Goal: Task Accomplishment & Management: Manage account settings

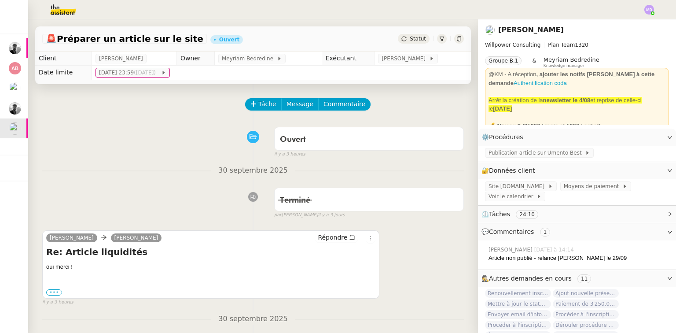
click at [56, 295] on label "•••" at bounding box center [54, 292] width 16 height 6
click at [0, 0] on input "•••" at bounding box center [0, 0] width 0 height 0
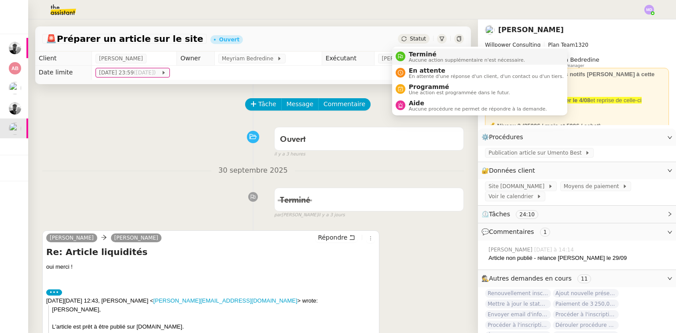
click at [410, 51] on span "Terminé" at bounding box center [467, 54] width 116 height 7
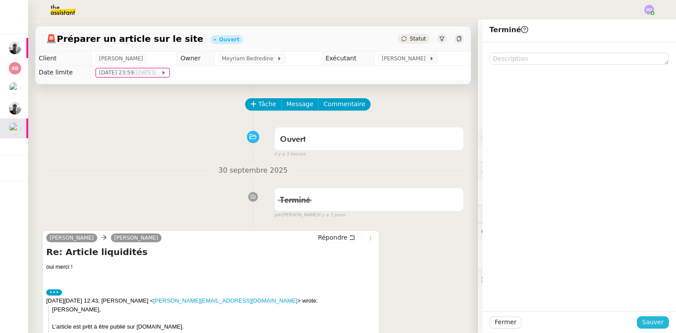
click at [654, 323] on span "Sauver" at bounding box center [653, 322] width 22 height 10
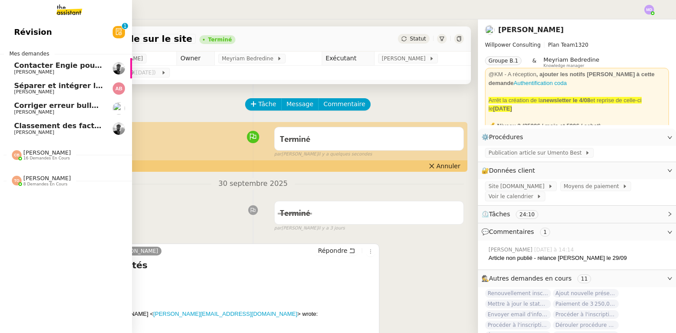
click at [58, 125] on span "Classement des factures - [DATE]" at bounding box center [80, 125] width 132 height 8
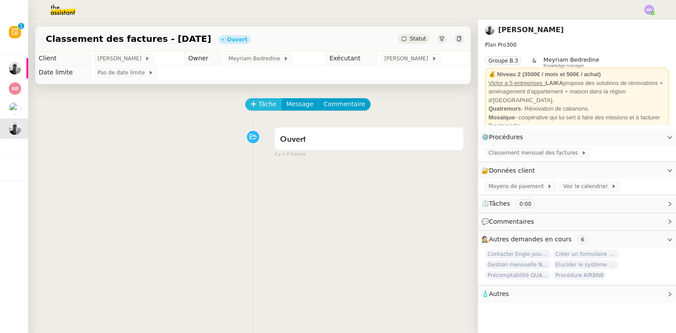
click at [261, 106] on span "Tâche" at bounding box center [267, 104] width 18 height 10
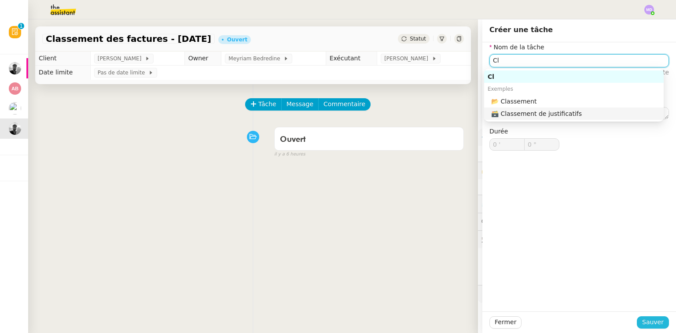
type input "Cl"
click at [642, 320] on span "Sauver" at bounding box center [653, 322] width 22 height 10
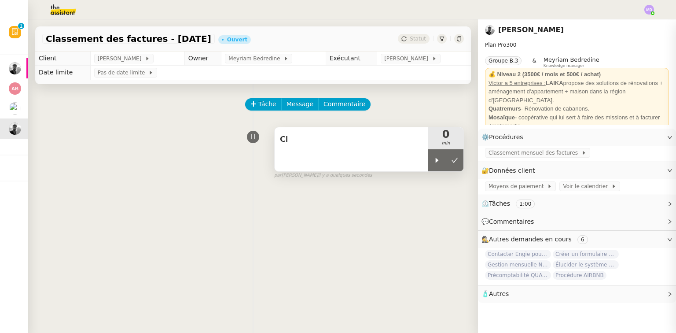
click at [428, 159] on div at bounding box center [437, 160] width 18 height 22
click at [313, 158] on div "Cl" at bounding box center [351, 149] width 154 height 44
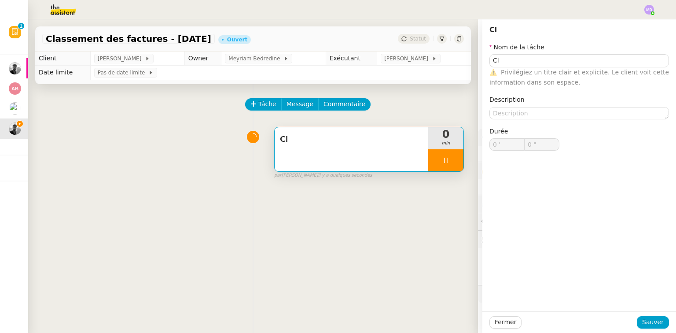
type input "Cl"
type input "0 '"
type input "0 ""
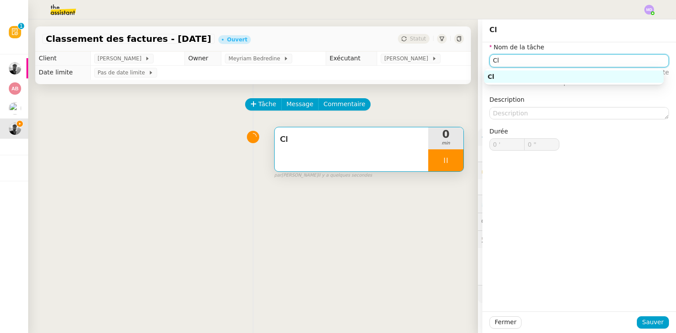
click at [523, 64] on input "Cl" at bounding box center [578, 60] width 179 height 13
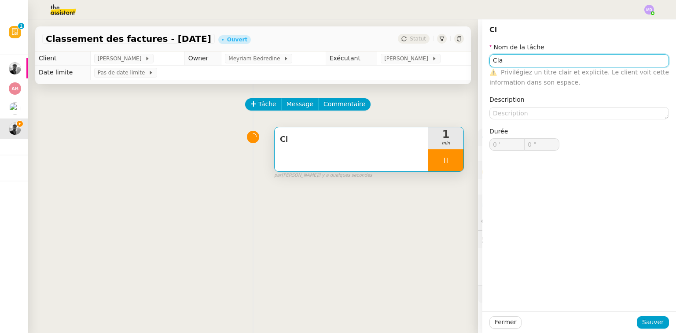
type input "Clas"
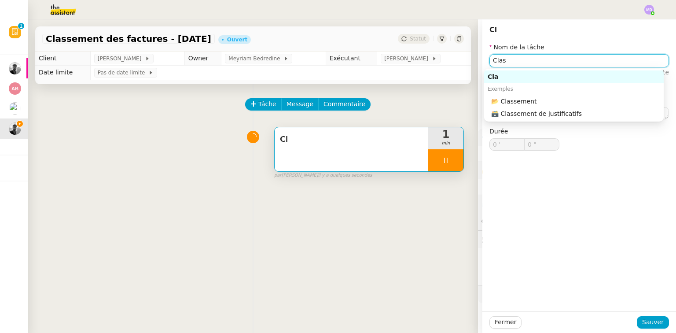
type input "1 ""
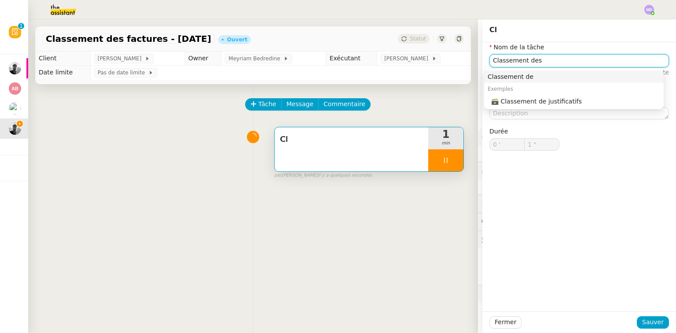
type input "Classement des"
type input "2 ""
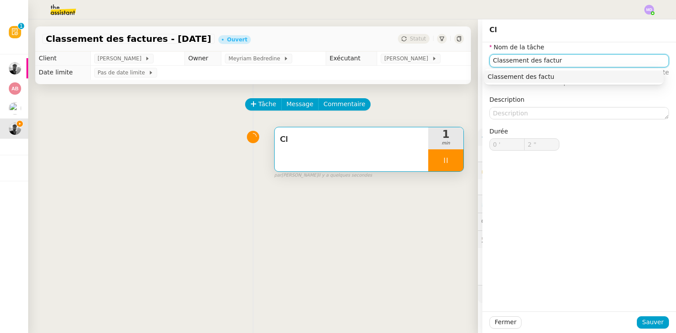
type input "Classement des facture"
type input "3 ""
type input "Classement des factures mensuel"
type input "5 ""
type input "Classement des factures mensuel"
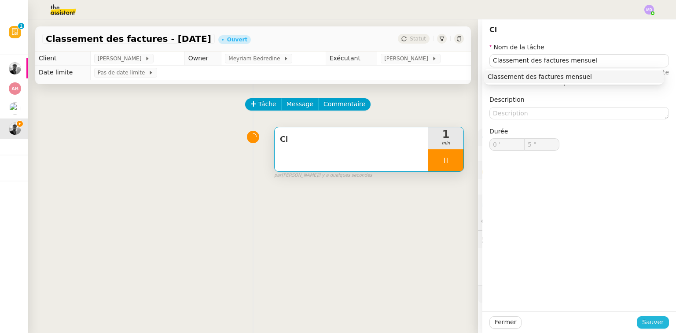
click at [646, 324] on span "Sauver" at bounding box center [653, 322] width 22 height 10
type input "6 ""
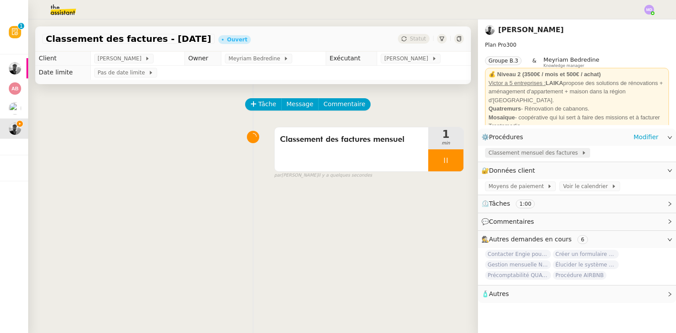
click at [502, 150] on span "Classement mensuel des factures" at bounding box center [534, 152] width 93 height 9
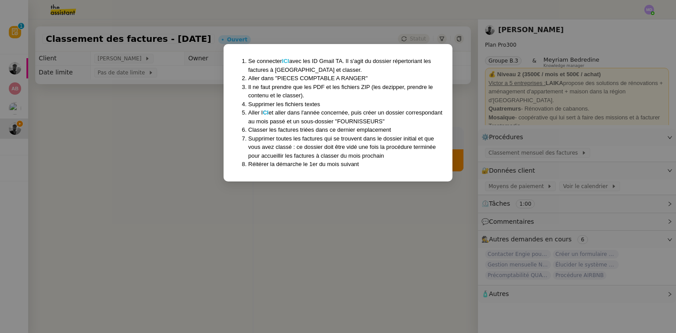
click at [286, 60] on strong "ICI" at bounding box center [285, 61] width 7 height 7
click at [141, 134] on nz-modal-container "Se connecter ICI avec les ID Gmail TA. Il s'agit du dossier répertoriant les fa…" at bounding box center [338, 166] width 676 height 333
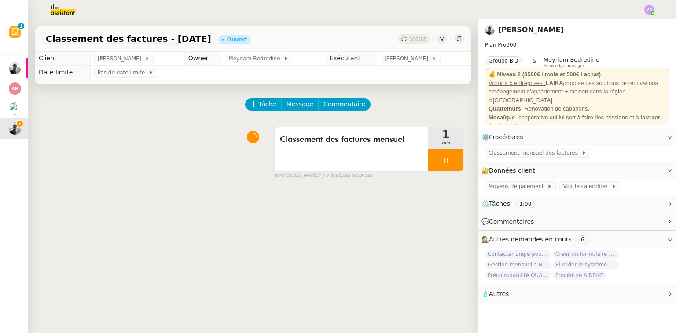
click at [69, 12] on img at bounding box center [56, 9] width 68 height 19
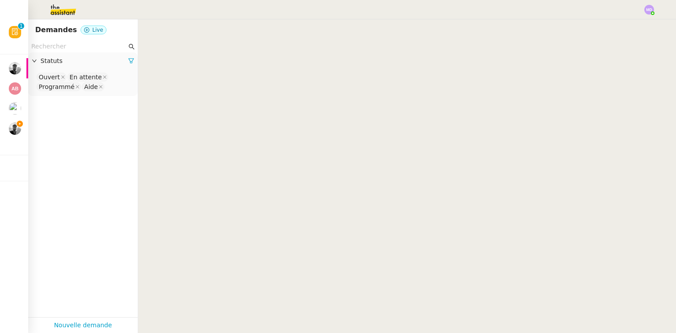
click at [61, 48] on input "text" at bounding box center [78, 46] width 95 height 10
type input "m"
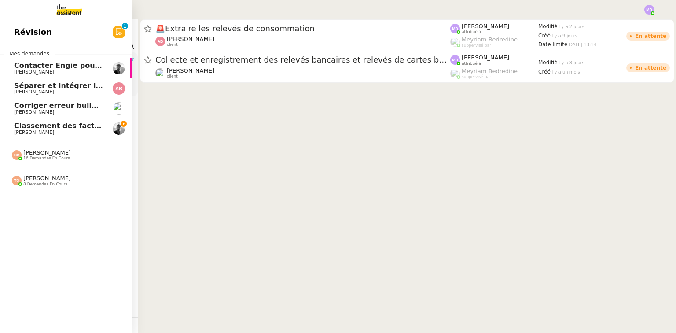
type input "char"
click at [37, 130] on span "[PERSON_NAME]" at bounding box center [34, 132] width 40 height 6
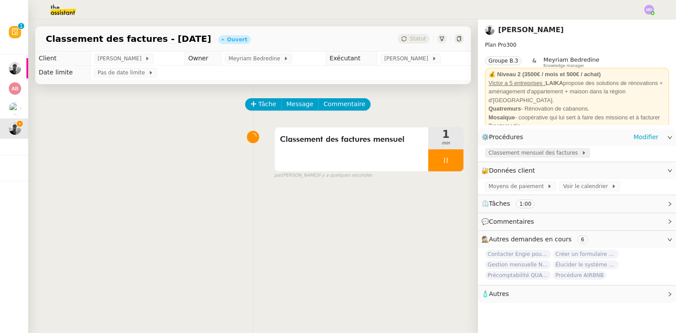
click at [540, 157] on span "Classement mensuel des factures" at bounding box center [534, 152] width 93 height 9
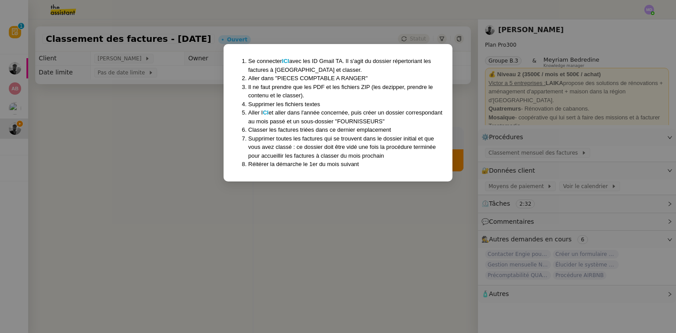
click at [320, 212] on nz-modal-container "Se connecter ICI avec les ID Gmail TA. Il s'agit du dossier répertoriant les fa…" at bounding box center [338, 166] width 676 height 333
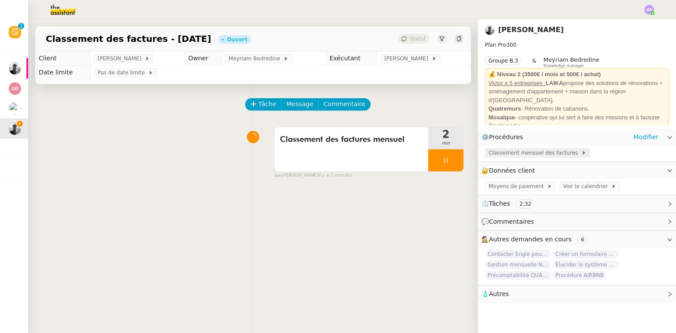
click at [502, 154] on span "Classement mensuel des factures" at bounding box center [534, 152] width 93 height 9
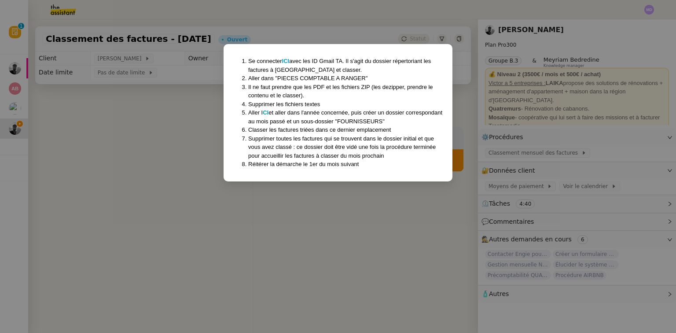
click at [140, 286] on nz-modal-container "Se connecter ICI avec les ID Gmail TA. Il s'agit du dossier répertoriant les fa…" at bounding box center [338, 166] width 676 height 333
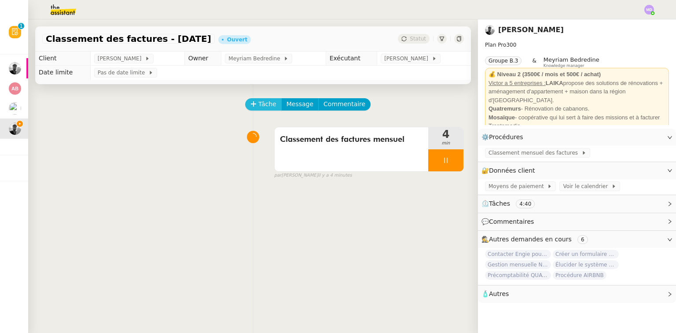
click at [263, 103] on span "Tâche" at bounding box center [267, 104] width 18 height 10
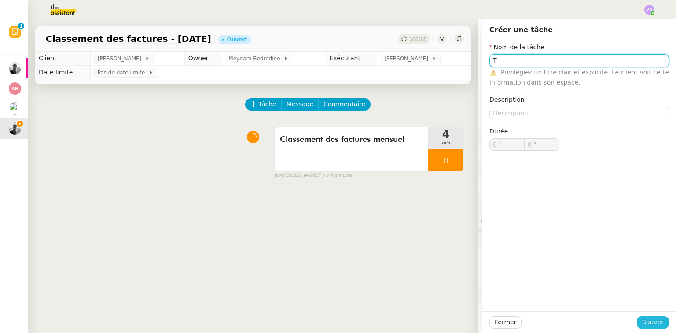
type input "T"
click at [647, 324] on span "Sauver" at bounding box center [653, 322] width 22 height 10
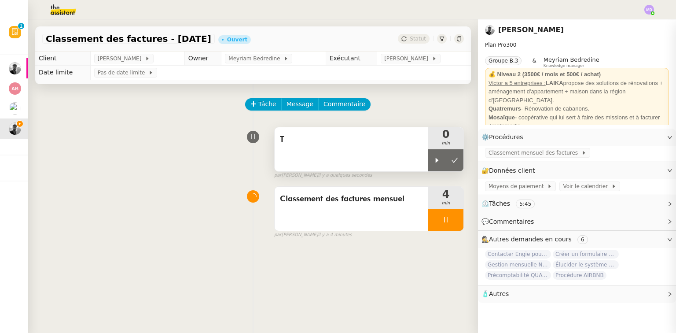
drag, startPoint x: 421, startPoint y: 162, endPoint x: 422, endPoint y: 172, distance: 9.7
click at [421, 164] on div "T" at bounding box center [351, 149] width 154 height 44
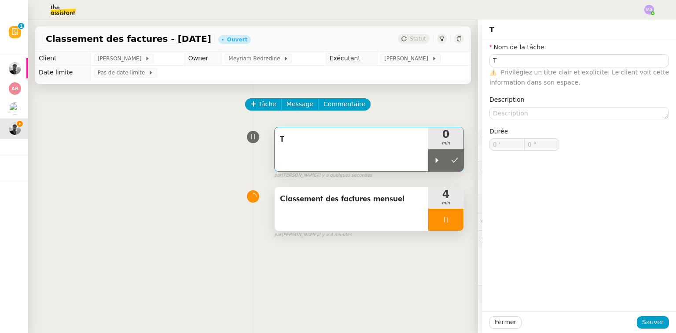
drag, startPoint x: 428, startPoint y: 154, endPoint x: 436, endPoint y: 197, distance: 43.9
click at [429, 156] on div at bounding box center [437, 160] width 18 height 22
drag, startPoint x: 440, startPoint y: 216, endPoint x: 453, endPoint y: 227, distance: 17.8
click at [441, 216] on div at bounding box center [445, 219] width 35 height 22
type input "T"
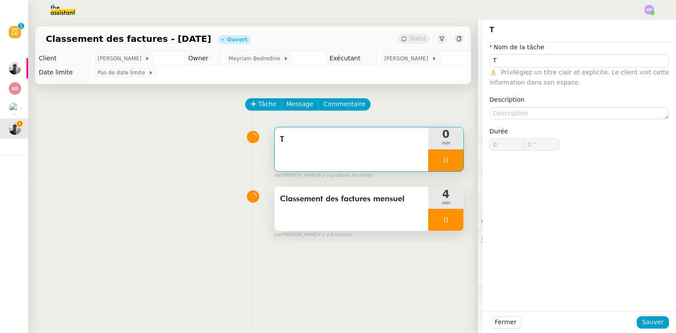
type input "0 '"
type input "0 ""
drag, startPoint x: 457, startPoint y: 228, endPoint x: 453, endPoint y: 224, distance: 5.9
click at [457, 227] on button at bounding box center [455, 219] width 18 height 22
type input "T"
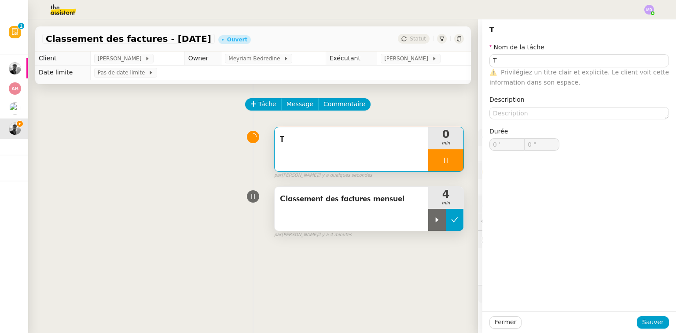
type input "0 '"
type input "0 ""
type input "T"
type input "0 '"
type input "0 ""
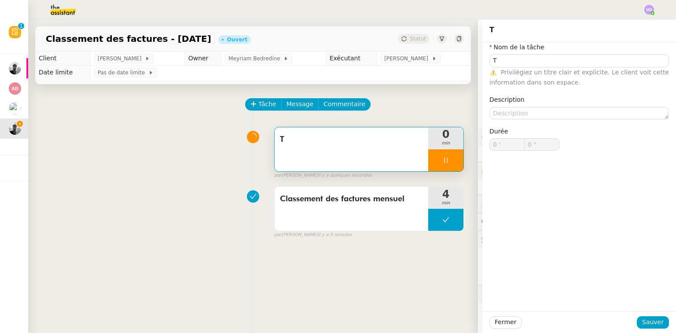
type input "T"
type input "0 '"
type input "1 ""
type input "T"
type input "0 '"
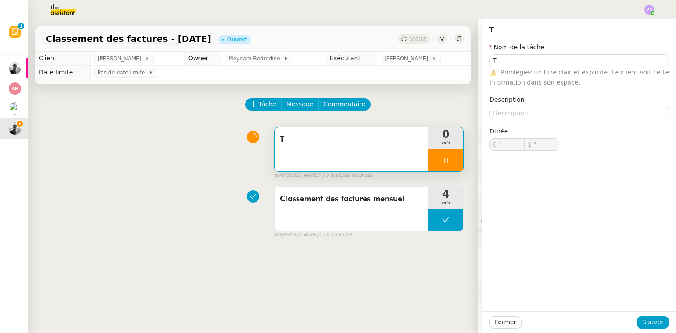
type input "1 ""
click at [371, 159] on div "T" at bounding box center [351, 149] width 154 height 44
type input "T"
type input "0 '"
type input "1 ""
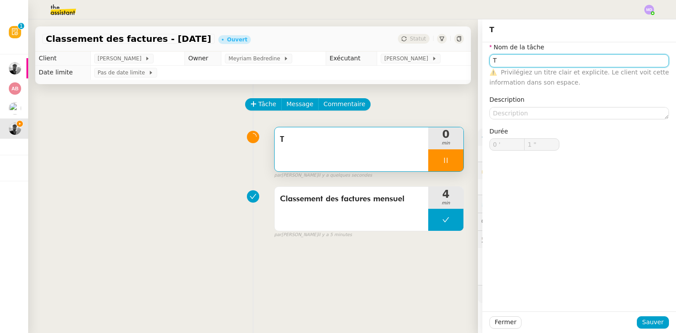
click at [533, 60] on input "T" at bounding box center [578, 60] width 179 height 13
type input "Tra"
type input "2 ""
type input "Transmission"
type input "3 ""
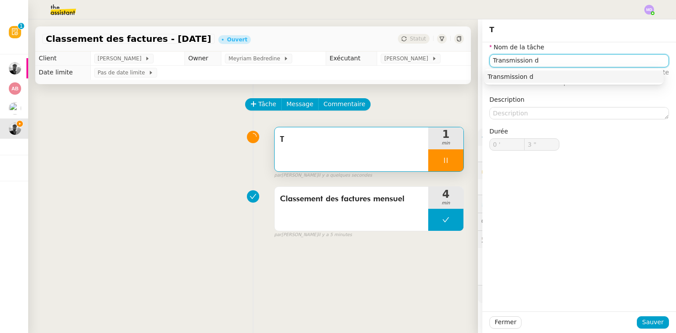
type input "Transmission d'"
type input "4 ""
type input "Transmission d'informztio"
type input "5 ""
type input "Transmission d'inform"
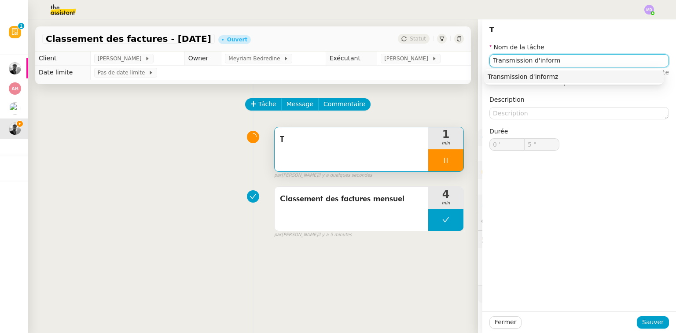
type input "6 ""
type input "Transmission d'informatiosn"
type input "7 ""
type input "Transmission d'informations"
click at [534, 77] on div "Transmission d'informations" at bounding box center [573, 77] width 172 height 8
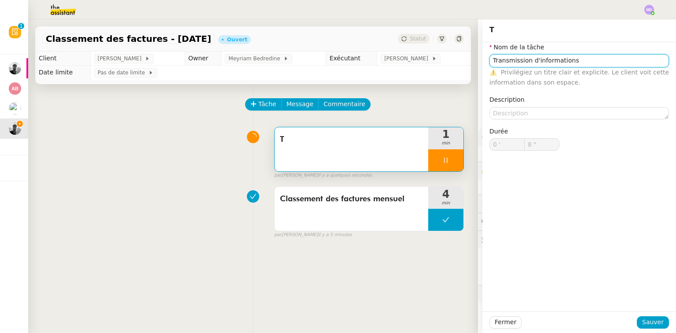
type input "9 ""
type input "Transmission d'informations"
click at [646, 324] on span "Sauver" at bounding box center [653, 322] width 22 height 10
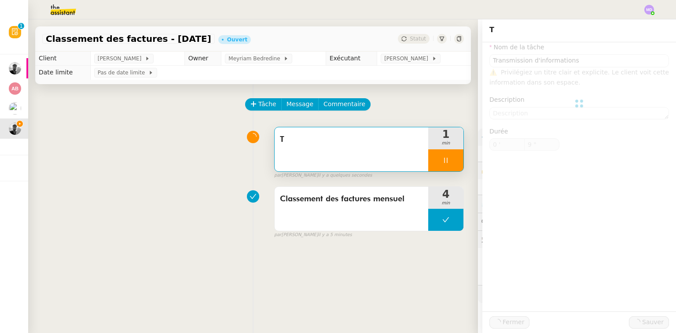
type input "10 ""
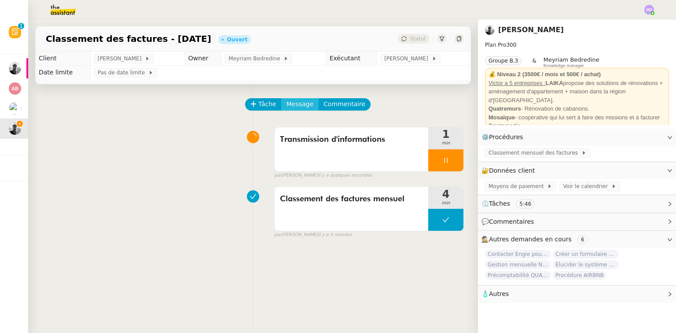
click at [286, 102] on span "Message" at bounding box center [299, 104] width 27 height 10
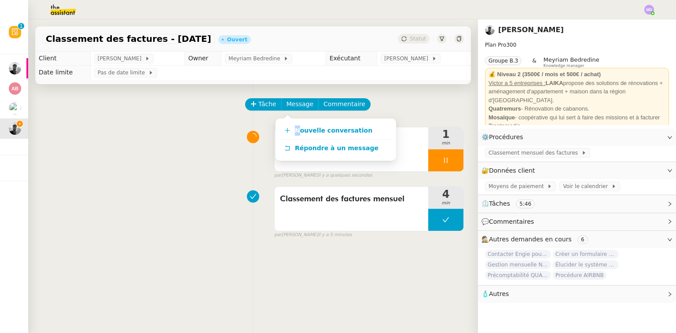
click at [297, 120] on div "Nouvelle conversation Répondre à un message" at bounding box center [335, 139] width 121 height 42
click at [301, 134] on span "Nouvelle conversation" at bounding box center [333, 130] width 77 height 7
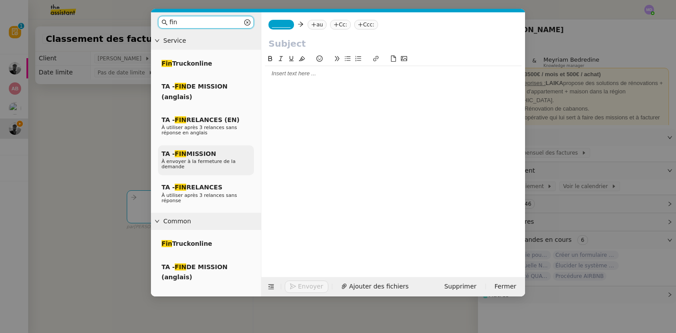
type input "fin"
click at [228, 161] on span "À envoyer à la fermeture de la demande" at bounding box center [198, 163] width 74 height 11
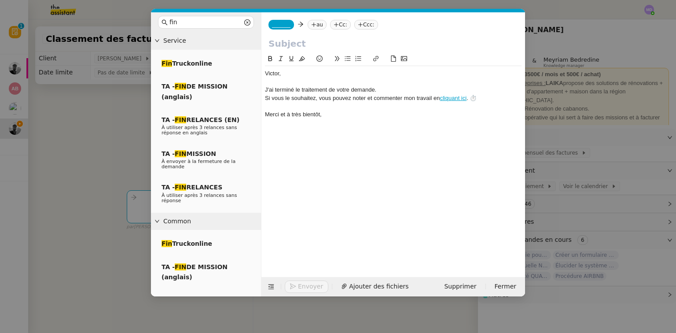
click at [291, 45] on input "text" at bounding box center [392, 43] width 249 height 13
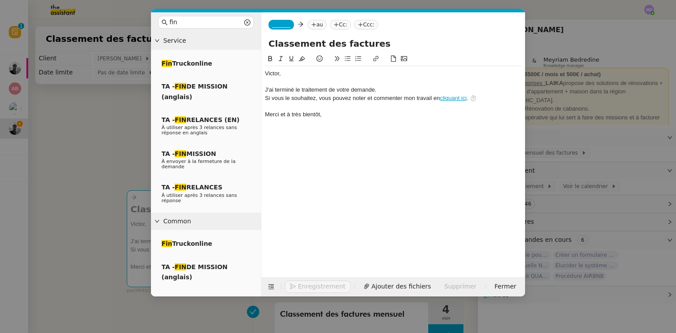
type input "Classement des factures"
click at [282, 23] on span "_______" at bounding box center [281, 25] width 18 height 6
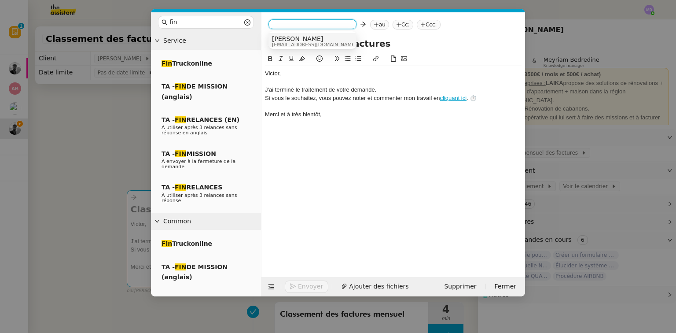
click at [282, 34] on nz-option-item "Marion [EMAIL_ADDRESS][DOMAIN_NAME]" at bounding box center [312, 41] width 88 height 16
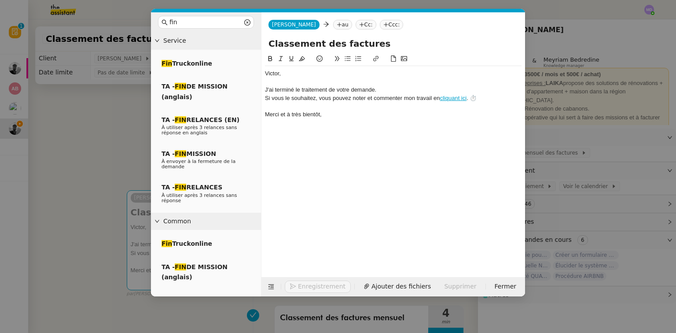
click at [336, 24] on icon at bounding box center [338, 24] width 5 height 5
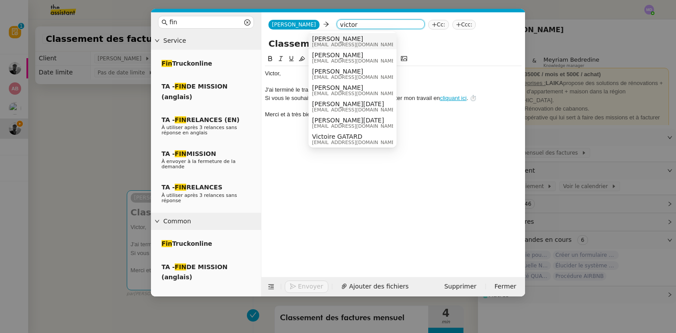
type input "victor"
click at [327, 51] on span "[PERSON_NAME]" at bounding box center [354, 54] width 84 height 7
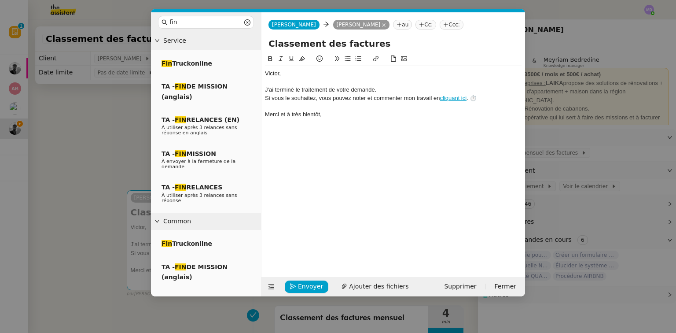
click at [266, 74] on div "﻿Victor﻿," at bounding box center [393, 73] width 256 height 8
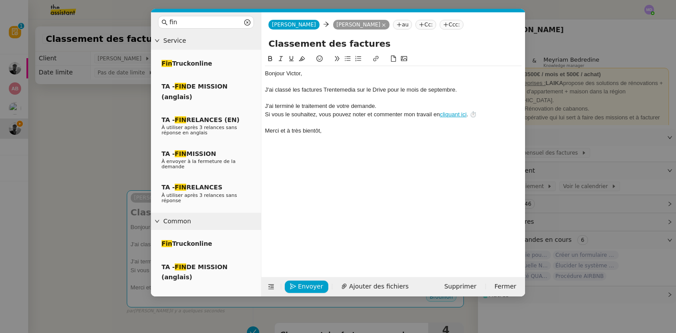
click at [377, 88] on div "J'ai classé les factures Trentemedia sur le Drive pour le mois de septembre." at bounding box center [393, 90] width 256 height 8
click at [374, 56] on button at bounding box center [375, 59] width 11 height 10
paste input "[URL][DOMAIN_NAME]"
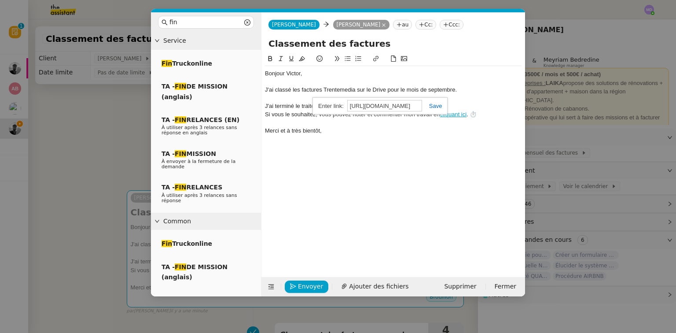
type input "[URL][DOMAIN_NAME]"
click at [435, 105] on link at bounding box center [432, 105] width 20 height 7
click at [389, 132] on div "Merci et à très bientôt," at bounding box center [393, 131] width 256 height 8
click at [299, 288] on span "Envoyer" at bounding box center [310, 286] width 25 height 10
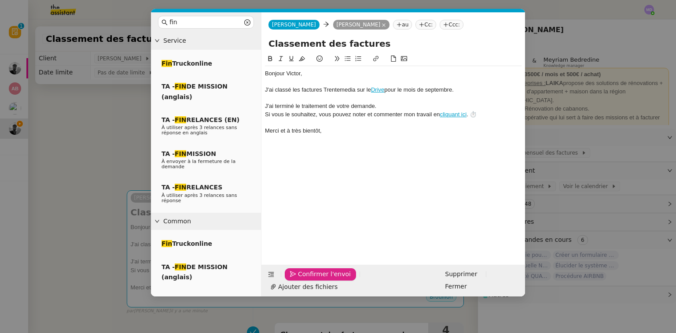
click at [299, 279] on span "Confirmer l'envoi" at bounding box center [324, 274] width 53 height 10
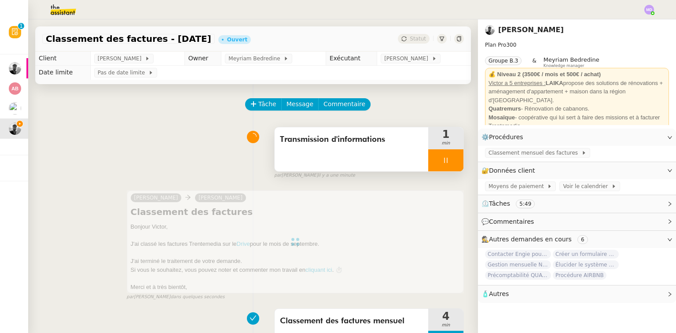
click at [450, 160] on div at bounding box center [445, 160] width 35 height 22
click at [451, 160] on icon at bounding box center [454, 159] width 7 height 5
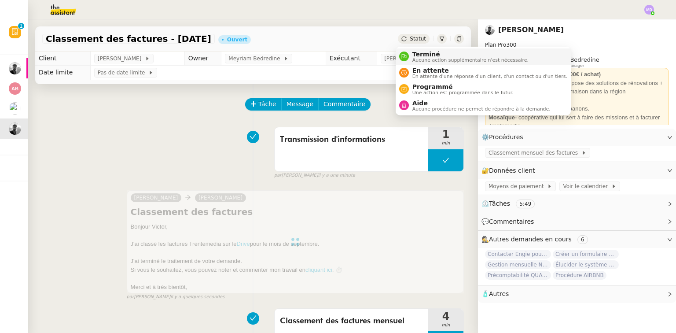
click at [410, 51] on div "Terminé Aucune action supplémentaire n'est nécessaire." at bounding box center [469, 57] width 120 height 12
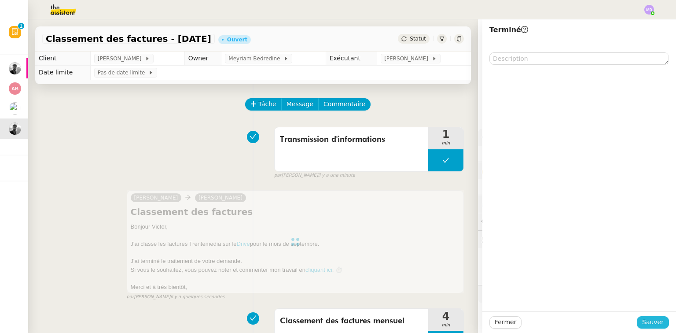
click at [654, 328] on button "Sauver" at bounding box center [652, 322] width 32 height 12
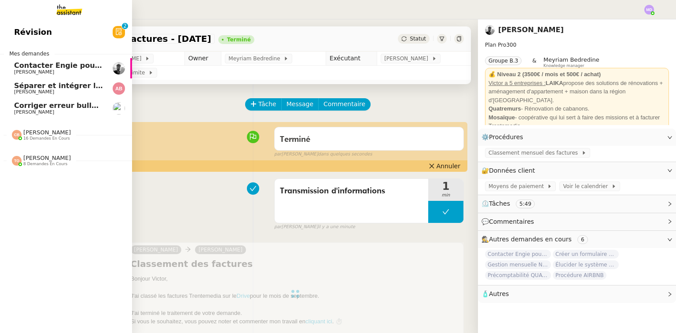
click at [19, 108] on span "Corriger erreur bulletin Navigo" at bounding box center [75, 105] width 123 height 8
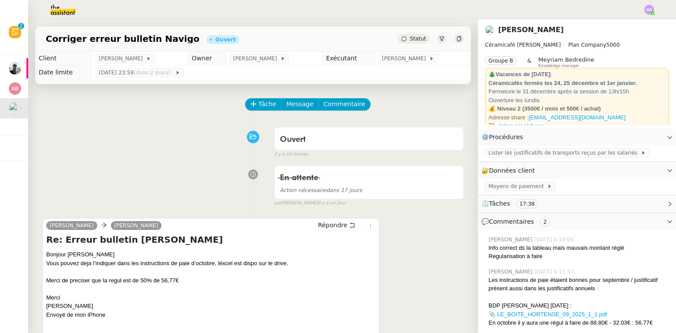
click at [20, 87] on span "Séparer et intégrer les avoirs à ENERGYTRACK" at bounding box center [2, 85] width 185 height 8
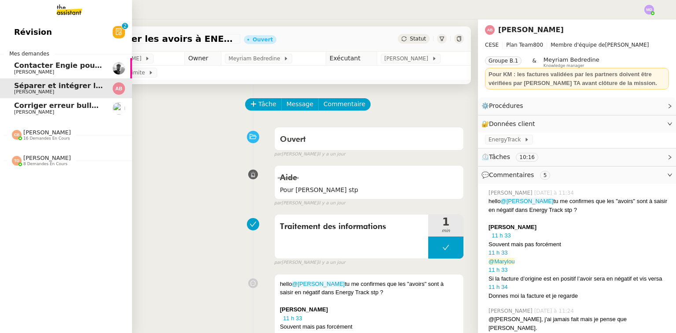
click at [44, 100] on link "Corriger erreur bulletin Navigo [PERSON_NAME]" at bounding box center [66, 108] width 132 height 20
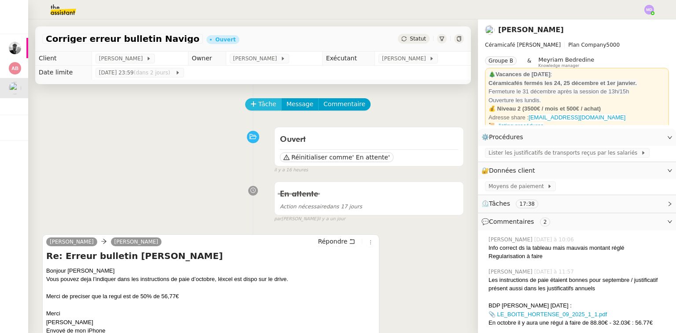
click at [255, 104] on button "Tâche" at bounding box center [263, 104] width 37 height 12
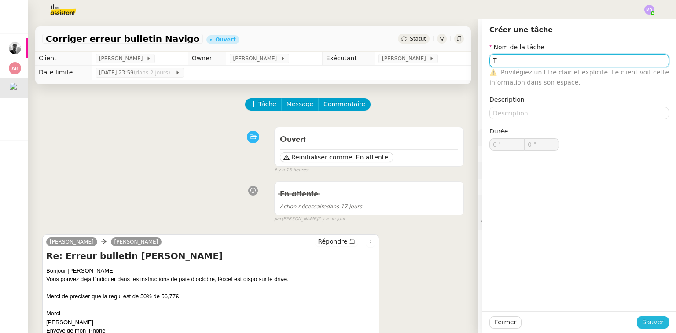
type input "T"
click at [643, 319] on span "Sauver" at bounding box center [653, 322] width 22 height 10
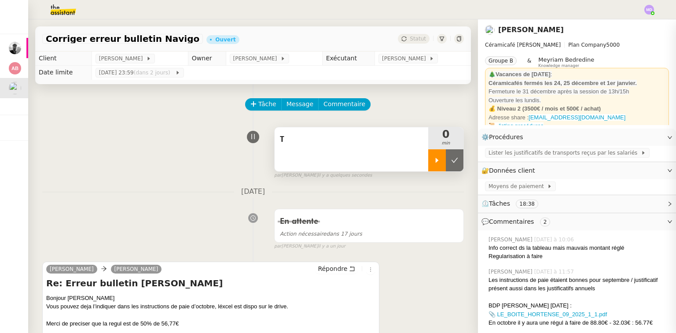
click at [435, 155] on div at bounding box center [437, 160] width 18 height 22
click at [361, 152] on div "T" at bounding box center [351, 149] width 154 height 44
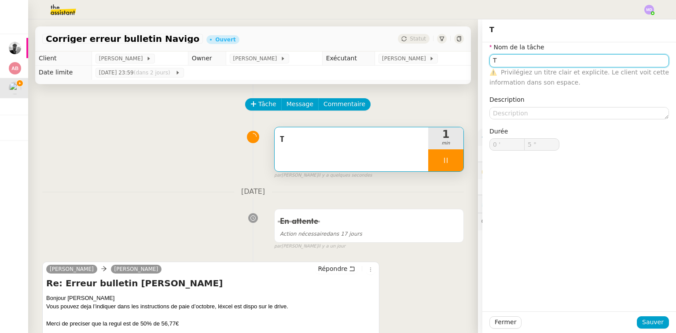
click at [556, 59] on input "T" at bounding box center [578, 60] width 179 height 13
type input "Tr"
type input "6 ""
type input "Trat"
type input "7 ""
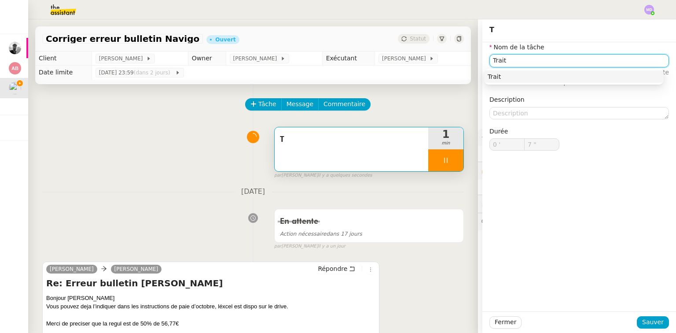
type input "Traitt"
type input "8 ""
type input "Traite"
type input "9 ""
type input "Traitement des"
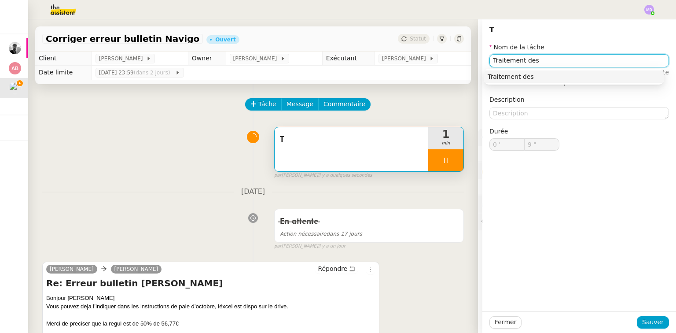
type input "10 ""
type input "Traitement des inf"
type input "11 ""
type input "Traitement des inf"
type input "12 ""
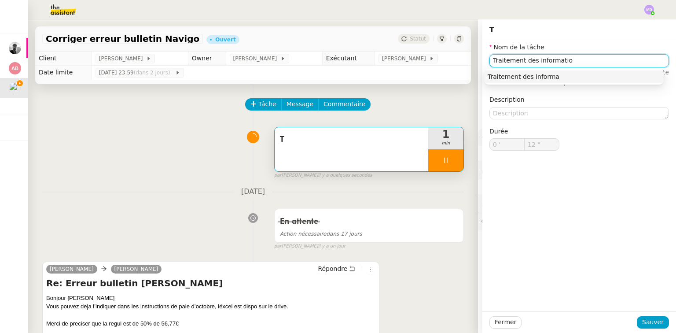
type input "Traitement des information"
type input "14 ""
type input "Traitement des informations"
click at [553, 73] on div "Traitement des informations" at bounding box center [573, 77] width 172 height 8
type input "15 ""
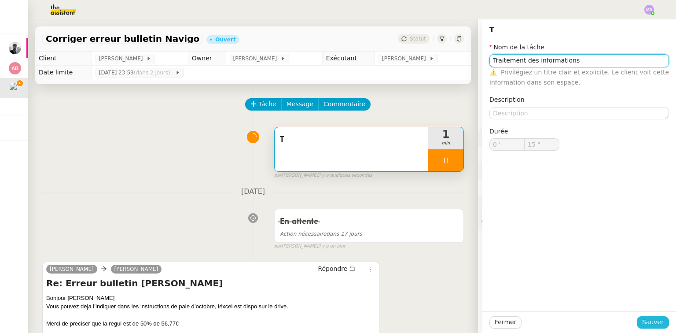
type input "Traitement des informations"
click at [651, 327] on button "Sauver" at bounding box center [652, 322] width 32 height 12
type input "16 ""
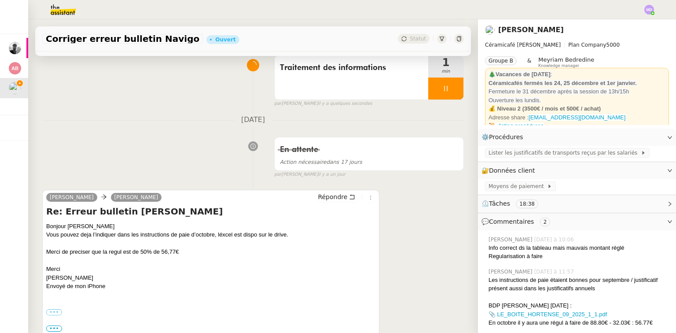
scroll to position [141, 0]
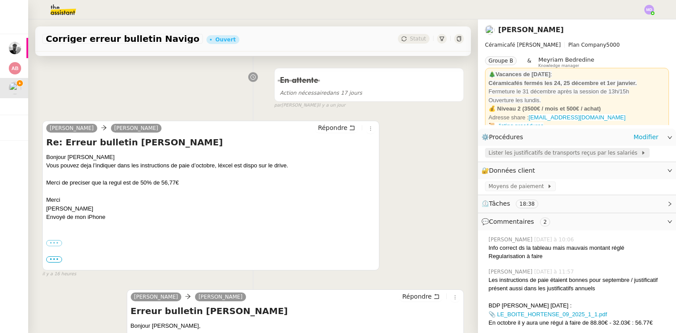
click at [537, 150] on span "Lister les justificatifs de transports reçus par les salariés" at bounding box center [564, 152] width 152 height 9
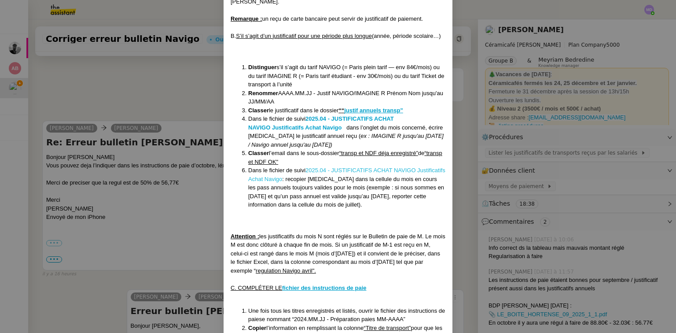
scroll to position [598, 0]
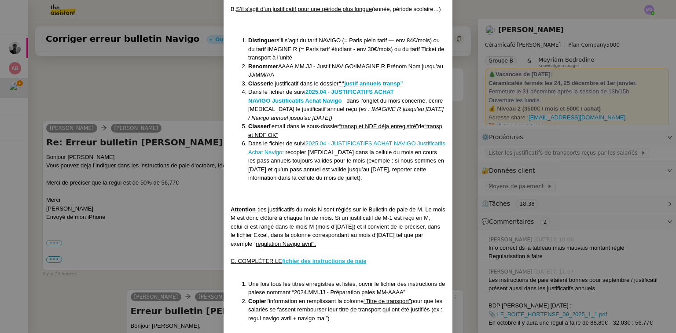
click at [347, 264] on u "fichier des instructions de paie" at bounding box center [324, 260] width 84 height 7
click at [89, 281] on nz-modal-container "Créée le [DATE] MAJ le [DATE] Contexte : L’employeur a l’obligation de rembours…" at bounding box center [338, 166] width 676 height 333
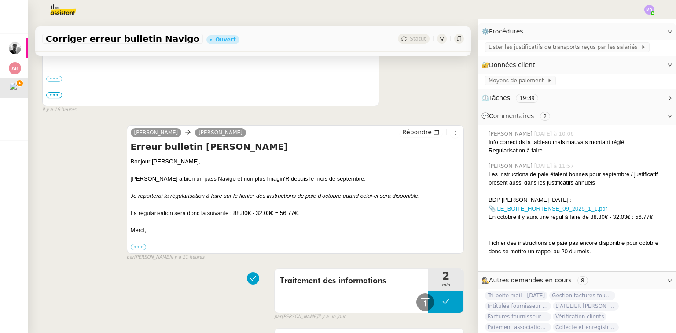
scroll to position [317, 0]
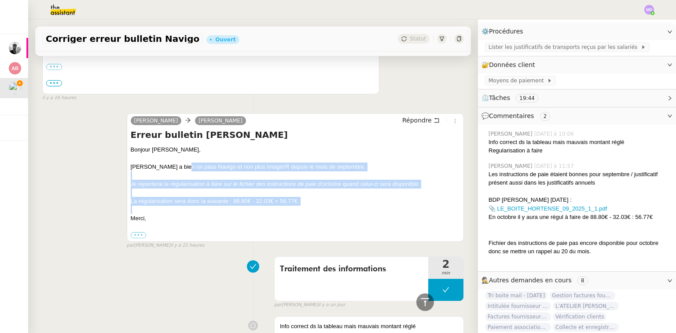
drag, startPoint x: 178, startPoint y: 168, endPoint x: 303, endPoint y: 206, distance: 130.2
click at [303, 206] on div "Bonjour [PERSON_NAME] a bien un pass Navigo et non plus Imagin'R depuis le mois…" at bounding box center [295, 192] width 329 height 94
copy div "pass Navigo et non plus Imagin'R depuis le mois de septembre. Je reporterai la …"
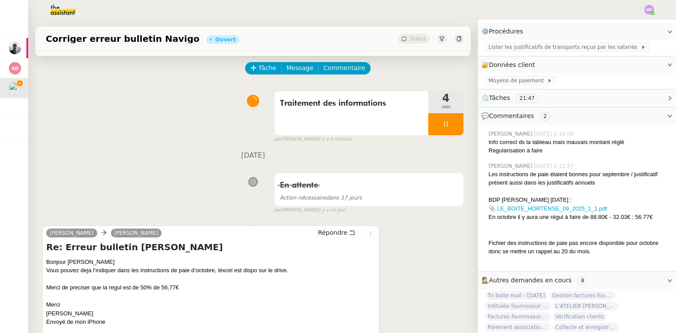
scroll to position [0, 0]
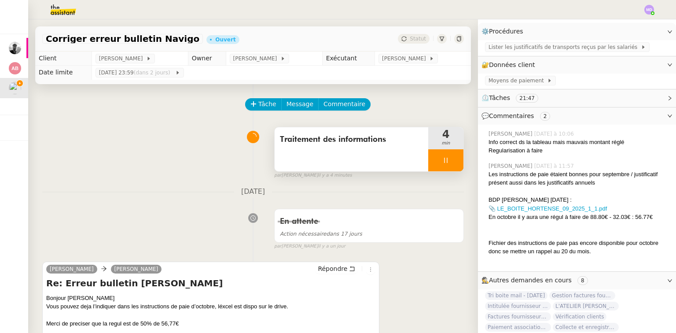
click at [444, 163] on icon at bounding box center [445, 159] width 3 height 5
drag, startPoint x: 447, startPoint y: 162, endPoint x: 281, endPoint y: 116, distance: 172.9
click at [451, 161] on icon at bounding box center [454, 160] width 7 height 7
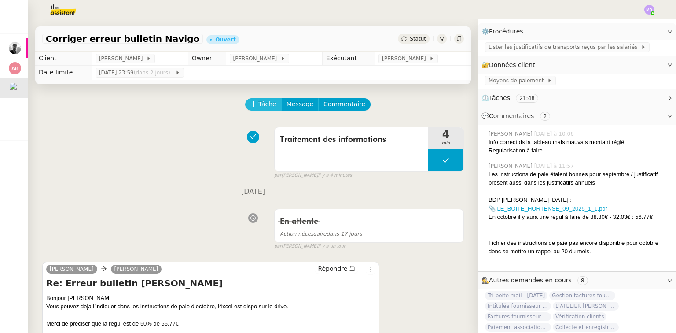
click at [253, 105] on button "Tâche" at bounding box center [263, 104] width 37 height 12
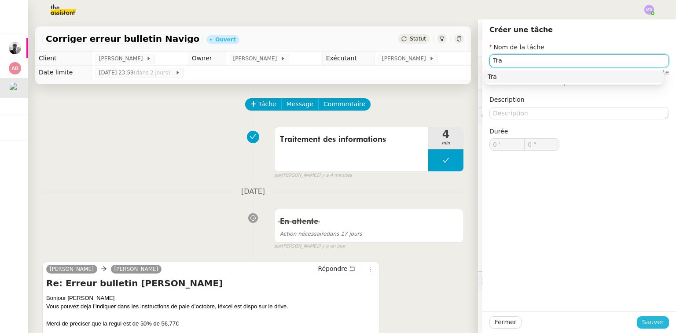
type input "Tra"
drag, startPoint x: 661, startPoint y: 322, endPoint x: 585, endPoint y: 283, distance: 84.8
click at [658, 322] on button "Sauver" at bounding box center [652, 322] width 32 height 12
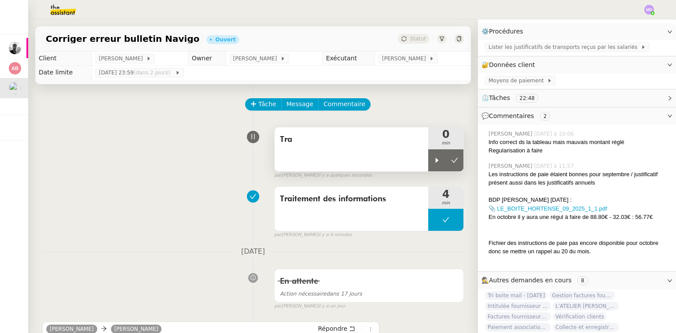
drag, startPoint x: 429, startPoint y: 161, endPoint x: 378, endPoint y: 148, distance: 52.6
click at [435, 160] on icon at bounding box center [436, 159] width 3 height 5
drag, startPoint x: 378, startPoint y: 148, endPoint x: 402, endPoint y: 138, distance: 26.0
click at [378, 148] on div "Tra" at bounding box center [351, 149] width 154 height 44
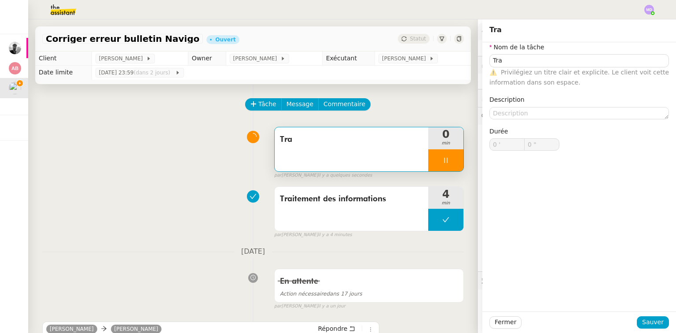
click at [547, 53] on nz-form-item "Nom de la tâche Tra ⚠️ Privilégiez un titre clair et explicite. Le client voit …" at bounding box center [578, 64] width 179 height 45
click at [545, 57] on input "Tra" at bounding box center [578, 60] width 179 height 13
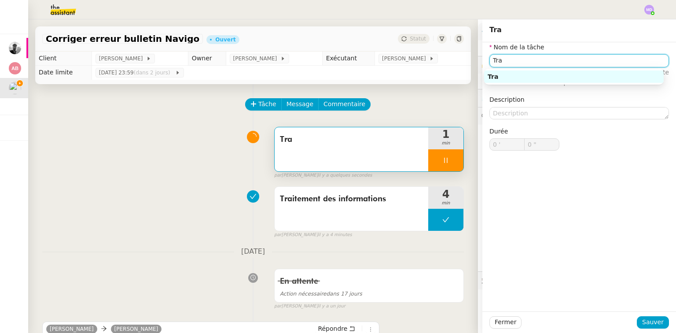
type input "1 ""
type input "Transmission"
type input "2 ""
type input "Transmission d'informations"
type input "4 ""
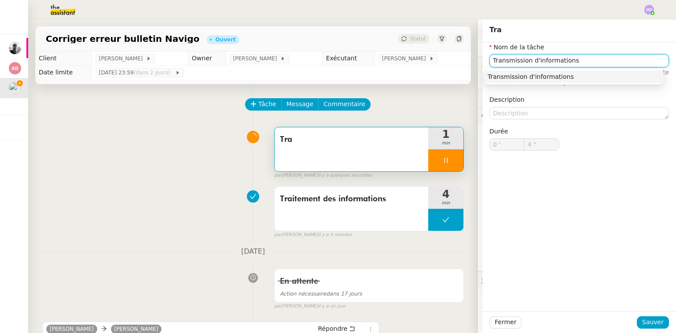
type input "Transmission d'informations"
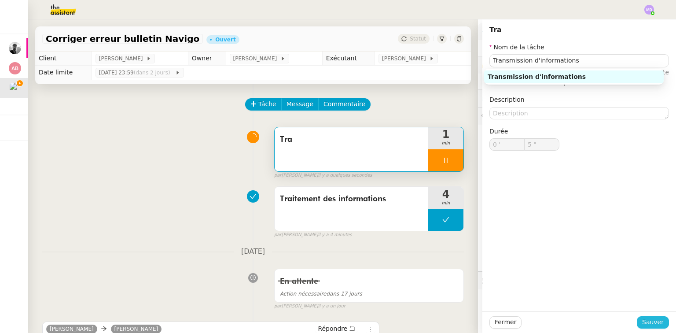
click at [643, 322] on span "Sauver" at bounding box center [653, 322] width 22 height 10
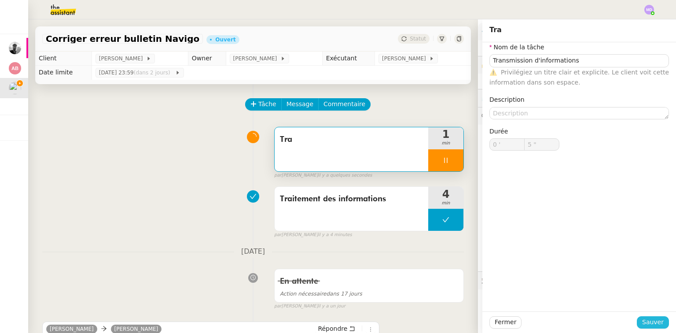
type input "6 ""
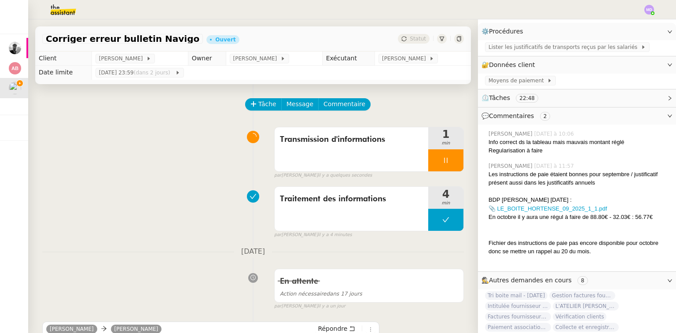
click at [601, 134] on div "[PERSON_NAME] [DATE] à 10:06" at bounding box center [578, 134] width 180 height 8
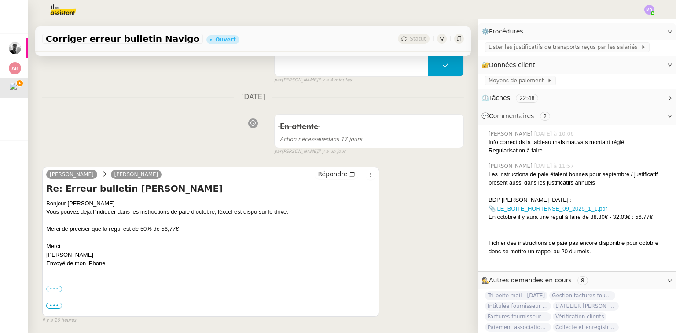
scroll to position [211, 0]
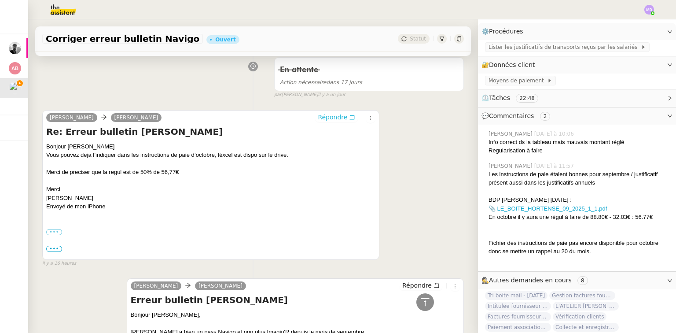
click at [340, 118] on span "Répondre" at bounding box center [332, 117] width 29 height 9
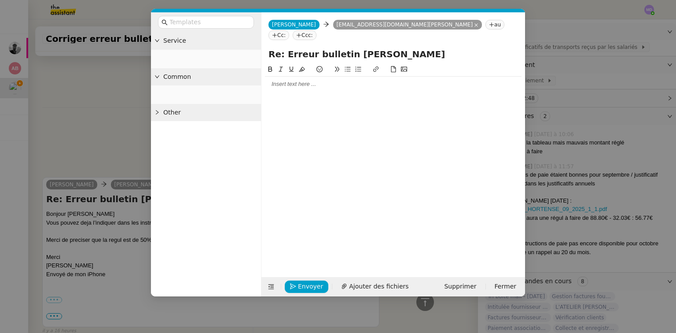
scroll to position [279, 0]
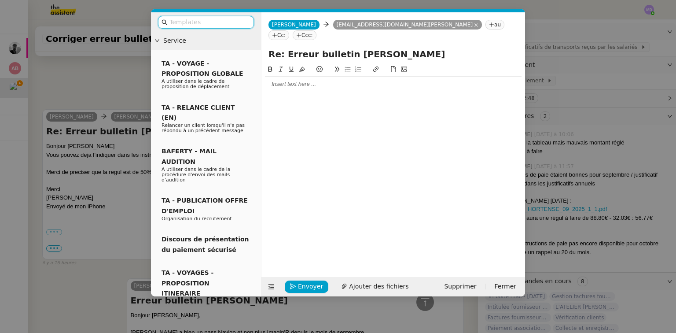
click at [325, 80] on div at bounding box center [393, 84] width 256 height 8
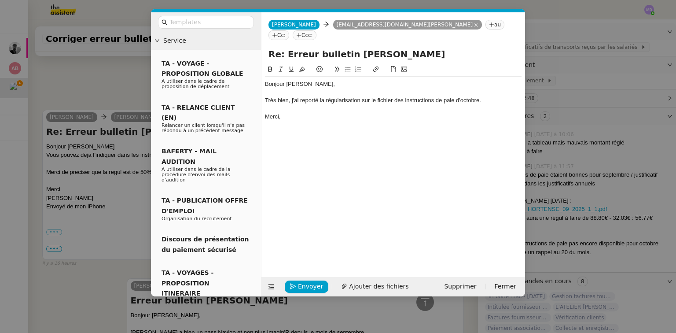
scroll to position [322, 0]
drag, startPoint x: 405, startPoint y: 91, endPoint x: 479, endPoint y: 90, distance: 73.9
click at [479, 96] on div "Très bien, j'ai reporté la régularisation sur le fichier des instructions de pa…" at bounding box center [393, 100] width 256 height 8
click at [373, 64] on button at bounding box center [375, 69] width 11 height 10
paste input "[URL][DOMAIN_NAME]"
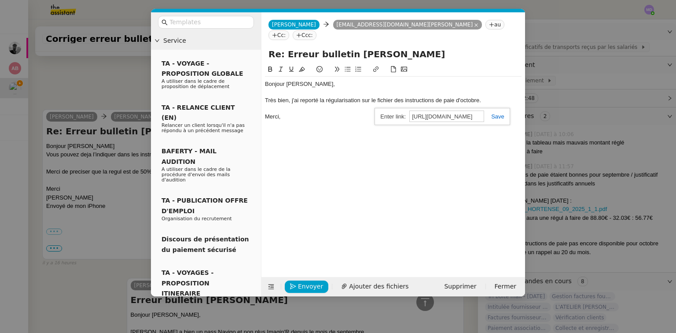
scroll to position [0, 238]
type input "[URL][DOMAIN_NAME]"
click at [500, 113] on link at bounding box center [494, 116] width 20 height 7
drag, startPoint x: 456, startPoint y: 116, endPoint x: 420, endPoint y: 125, distance: 36.4
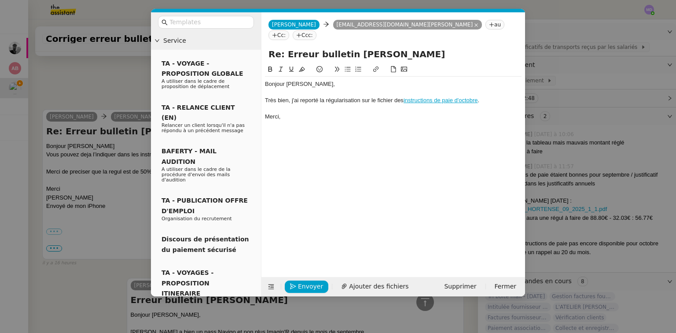
click at [454, 117] on div "Bonjour [PERSON_NAME], Très bien, j'ai reporté la régularisation sur le fichier…" at bounding box center [393, 163] width 256 height 199
click at [104, 88] on nz-modal-container "Service TA - VOYAGE - PROPOSITION GLOBALE A utiliser dans le cadre de propositi…" at bounding box center [338, 166] width 676 height 333
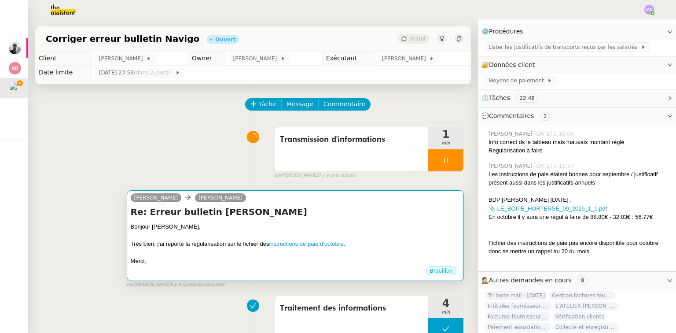
click at [338, 213] on h4 "Re: Erreur bulletin [PERSON_NAME]" at bounding box center [295, 211] width 329 height 12
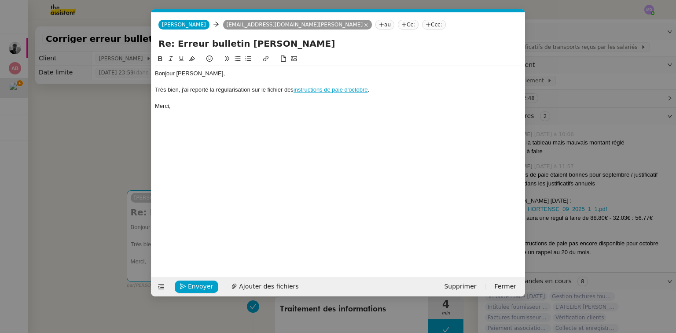
scroll to position [0, 18]
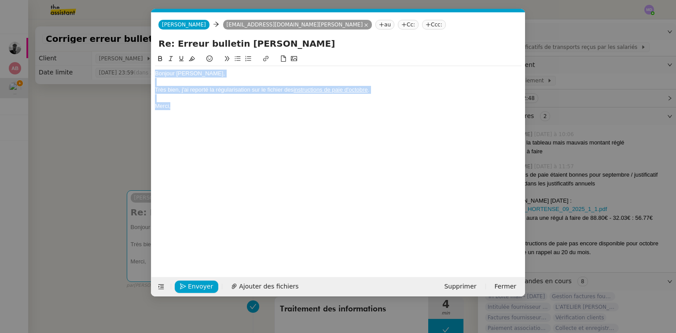
drag, startPoint x: 183, startPoint y: 108, endPoint x: 144, endPoint y: 65, distance: 57.6
click at [144, 65] on nz-modal-container "Service TA - VOYAGE - PROPOSITION GLOBALE A utiliser dans le cadre de propositi…" at bounding box center [338, 166] width 676 height 333
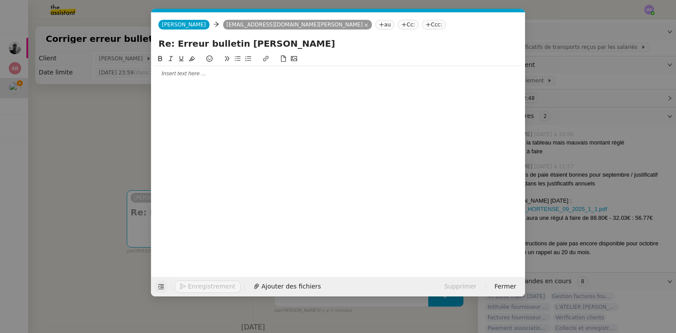
click at [162, 285] on icon at bounding box center [161, 286] width 6 height 5
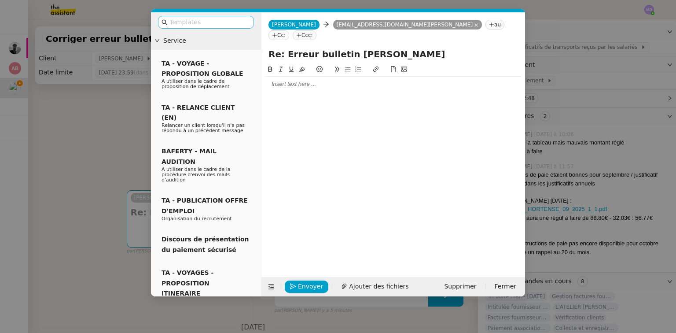
click at [215, 19] on input "text" at bounding box center [208, 22] width 79 height 10
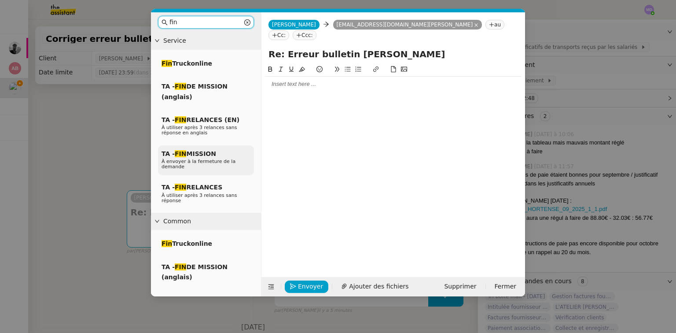
type input "fin"
click at [208, 160] on span "À envoyer à la fermeture de la demande" at bounding box center [198, 163] width 74 height 11
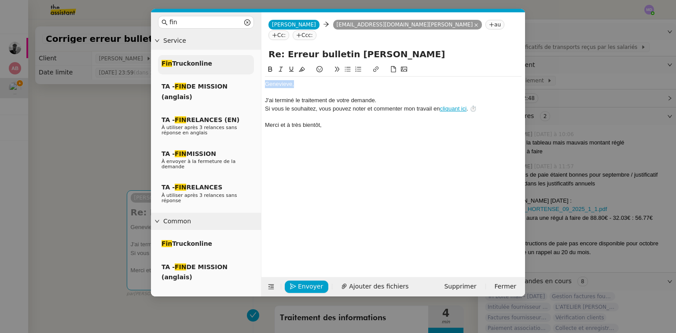
drag, startPoint x: 270, startPoint y: 71, endPoint x: 241, endPoint y: 66, distance: 29.1
click at [241, 66] on nz-layout "fin Service Fin Truckonline TA - FIN DE MISSION (anglais) TA - FIN RELANCES (EN…" at bounding box center [338, 154] width 374 height 284
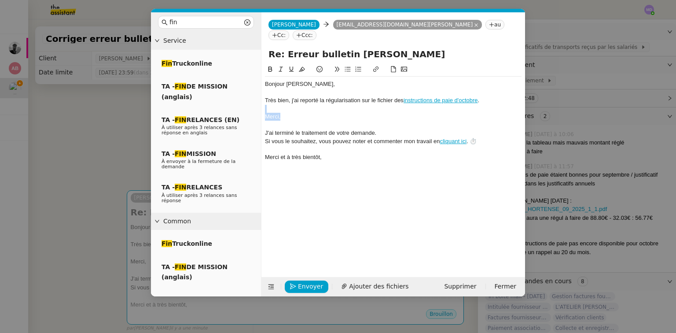
drag, startPoint x: 267, startPoint y: 99, endPoint x: 281, endPoint y: 105, distance: 15.5
click at [281, 105] on div "Bonjour [PERSON_NAME], Très bien, j'ai reporté la régularisation sur le fichier…" at bounding box center [393, 121] width 256 height 88
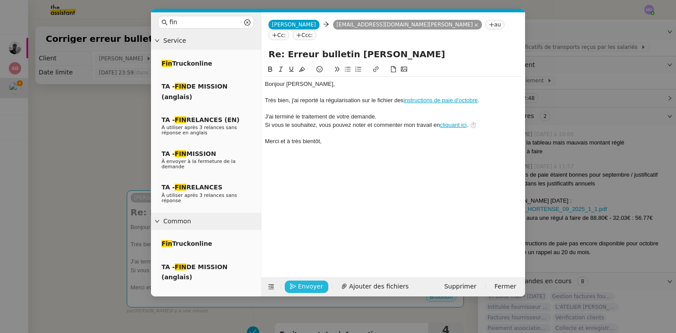
click at [307, 282] on span "Envoyer" at bounding box center [310, 286] width 25 height 10
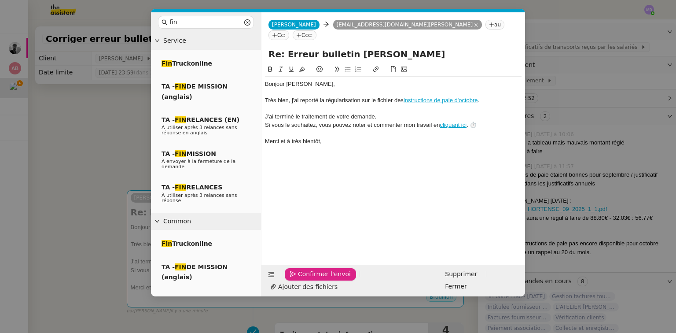
click at [307, 279] on span "Confirmer l'envoi" at bounding box center [324, 274] width 53 height 10
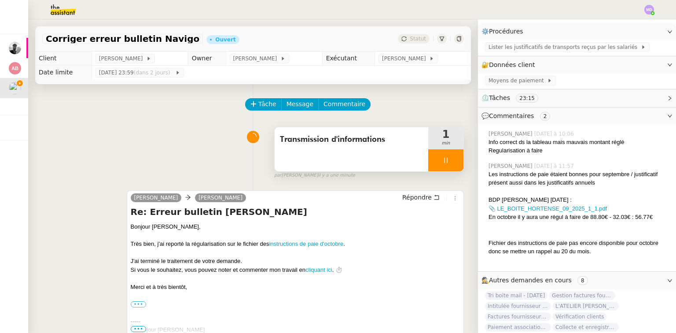
click at [447, 161] on div at bounding box center [445, 160] width 35 height 22
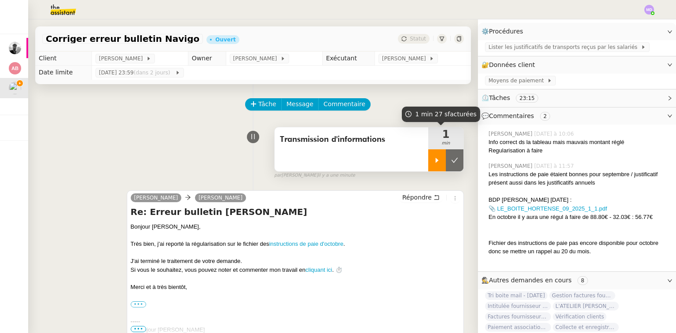
click at [451, 161] on icon at bounding box center [454, 159] width 7 height 5
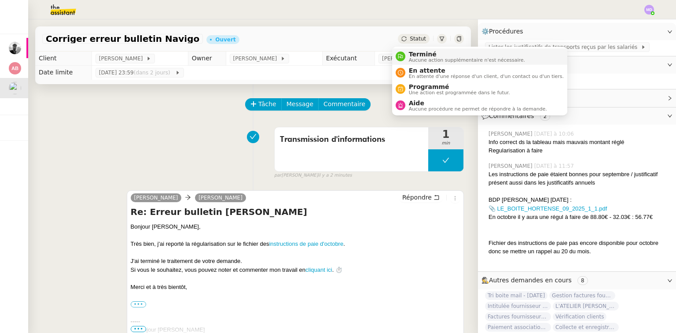
drag, startPoint x: 405, startPoint y: 53, endPoint x: 468, endPoint y: 123, distance: 94.1
click at [406, 53] on div "Terminé Aucune action supplémentaire n'est nécessaire." at bounding box center [465, 57] width 120 height 12
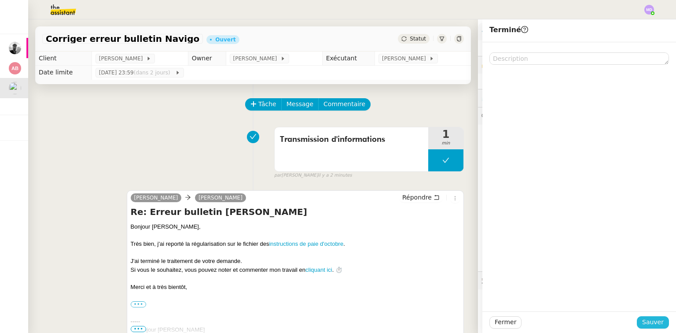
click at [639, 318] on button "Sauver" at bounding box center [652, 322] width 32 height 12
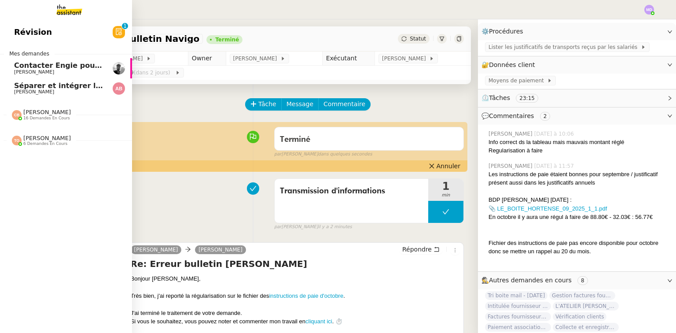
click at [49, 68] on span "Contacter Engie pour remboursement et geste commercial" at bounding box center [130, 65] width 233 height 8
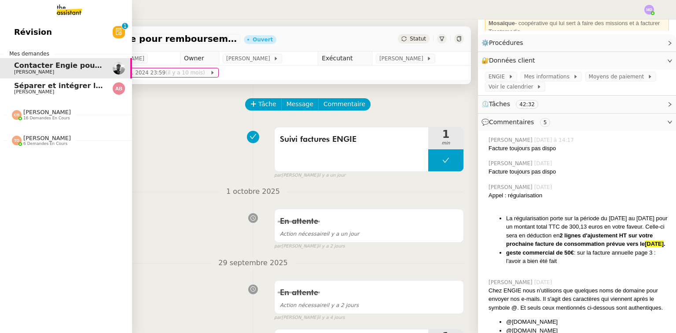
scroll to position [106, 0]
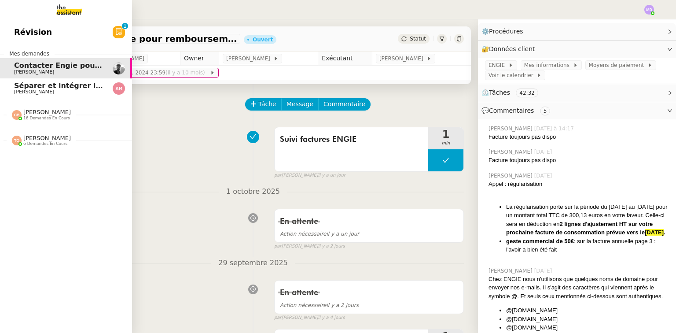
click at [19, 89] on div "Séparer et intégrer les avoirs à ENERGYTRACK [PERSON_NAME]" at bounding box center [58, 88] width 89 height 13
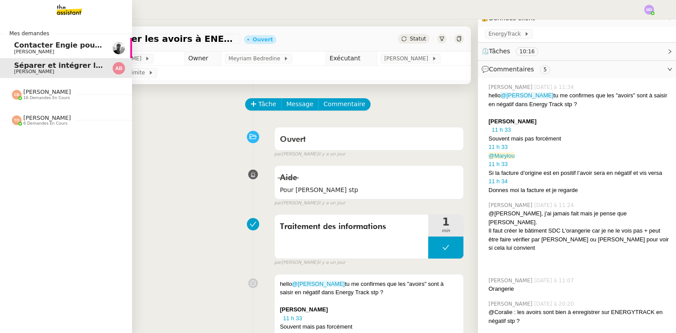
click at [18, 70] on span "[PERSON_NAME]" at bounding box center [34, 72] width 40 height 6
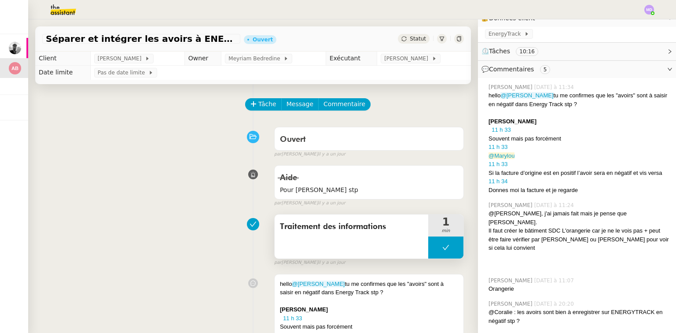
click at [441, 246] on button at bounding box center [445, 247] width 35 height 22
click at [432, 247] on div at bounding box center [437, 247] width 18 height 22
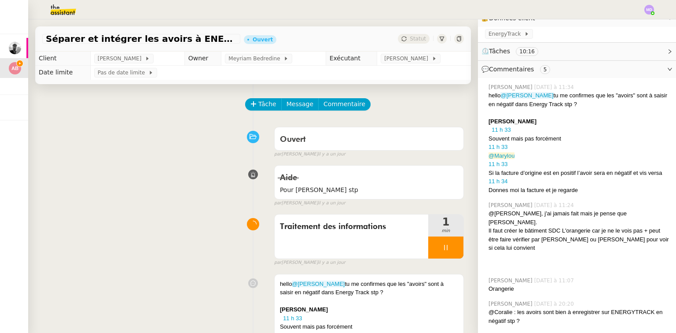
click at [369, 304] on div at bounding box center [369, 300] width 178 height 9
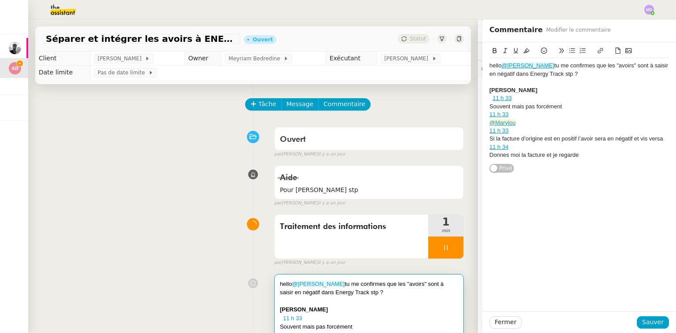
click at [579, 155] on div "Donnes moi la facture et je regarde" at bounding box center [578, 155] width 179 height 8
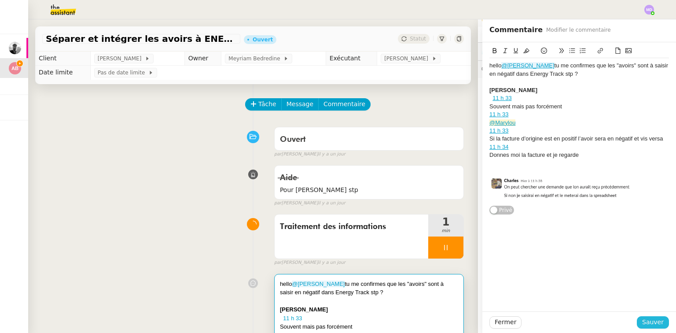
click at [642, 318] on span "Sauver" at bounding box center [653, 322] width 22 height 10
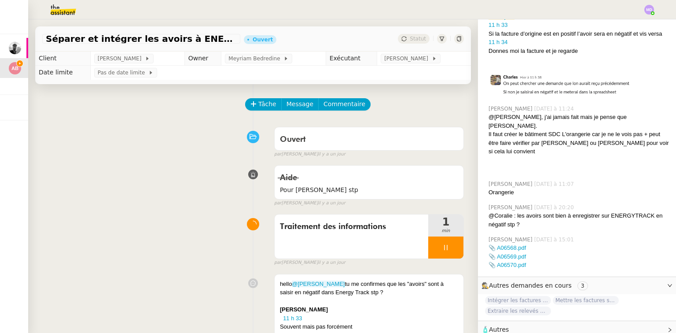
click at [51, 2] on img at bounding box center [56, 9] width 68 height 19
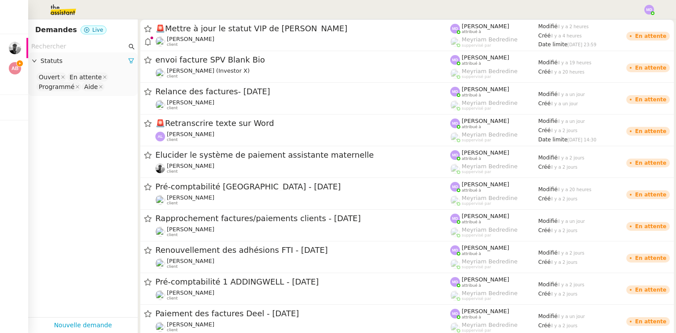
click at [109, 83] on nz-select-top-control "Ouvert En attente Programmé Aide" at bounding box center [82, 82] width 95 height 21
type input "ter"
click at [106, 102] on div "Terminé" at bounding box center [80, 102] width 83 height 8
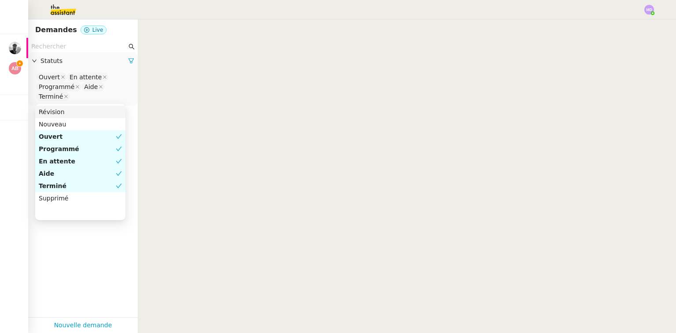
click at [76, 40] on nz-page-header "Demandes Live" at bounding box center [83, 29] width 110 height 21
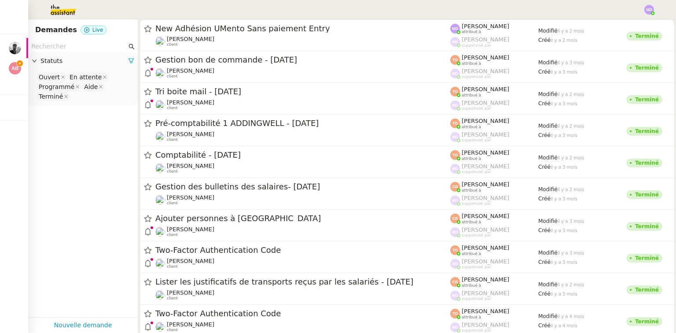
click at [74, 46] on input "text" at bounding box center [78, 46] width 95 height 10
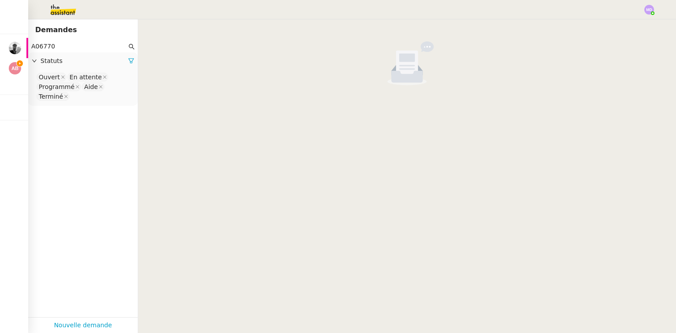
type input "A06770"
click at [23, 65] on span "Séparer et intégrer les avoirs à ENERGYTRACK" at bounding box center [2, 65] width 185 height 8
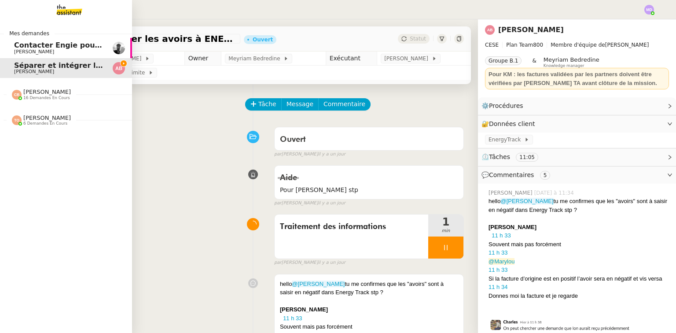
click at [142, 219] on div "Traitement des informations 1 min false par [PERSON_NAME] [DATE]" at bounding box center [252, 238] width 421 height 56
click at [32, 117] on span "[PERSON_NAME]" at bounding box center [47, 117] width 48 height 7
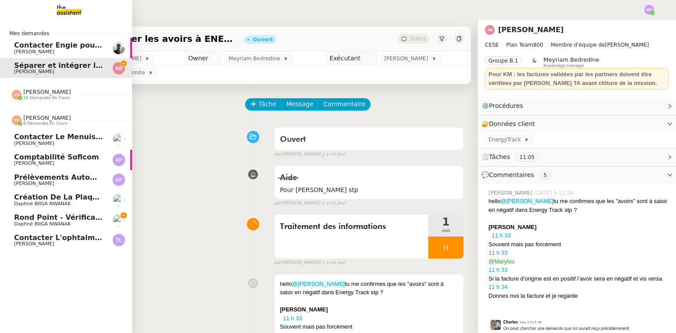
click at [66, 216] on span "Rond point - Vérification de la programmation" at bounding box center [107, 217] width 186 height 8
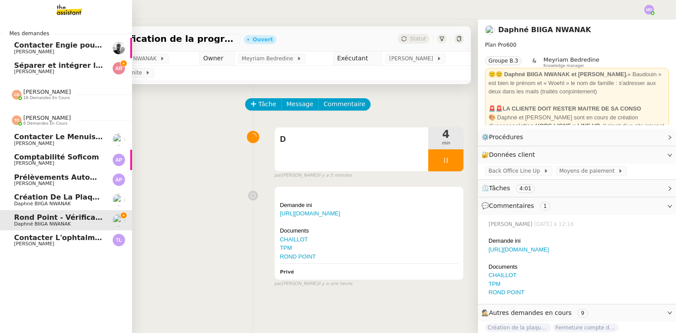
click at [48, 234] on span "Contacter l'ophtalmo pour angle d'astigmatisme" at bounding box center [112, 237] width 196 height 8
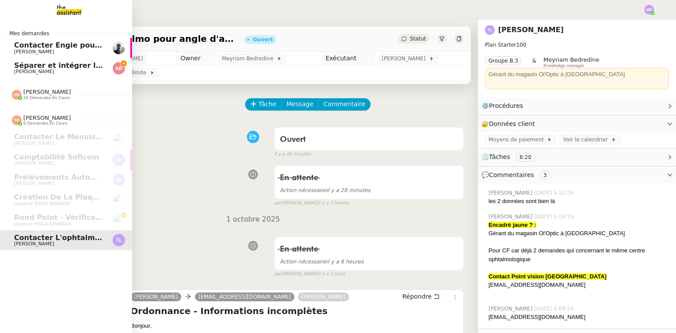
click at [45, 70] on span "[PERSON_NAME]" at bounding box center [34, 72] width 40 height 6
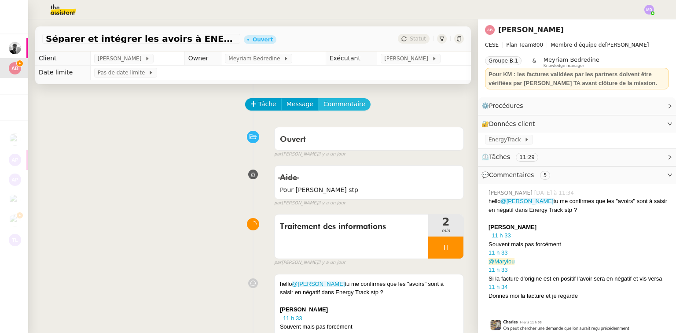
click at [341, 100] on span "Commentaire" at bounding box center [344, 104] width 42 height 10
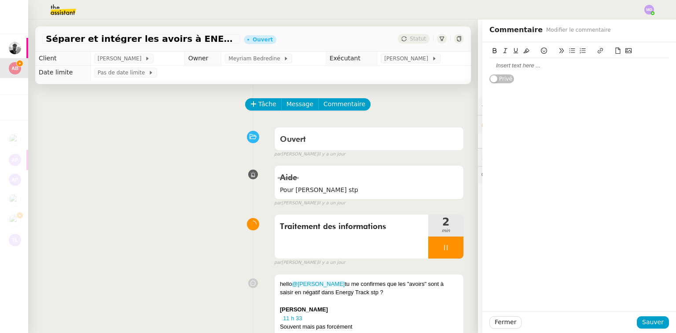
click at [509, 71] on div at bounding box center [578, 65] width 179 height 15
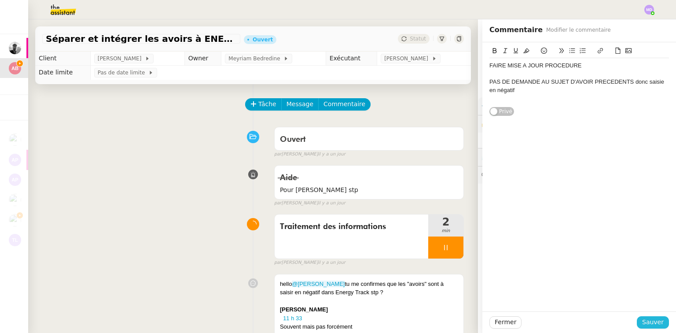
click at [644, 322] on span "Sauver" at bounding box center [653, 322] width 22 height 10
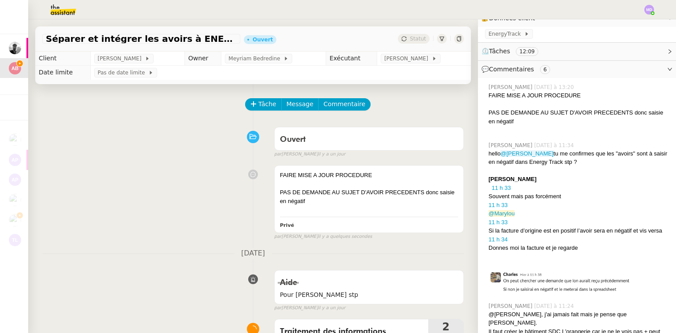
scroll to position [246, 0]
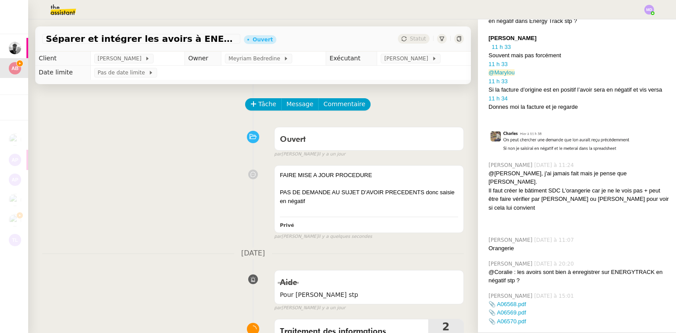
click at [512, 300] on div "📎 A06568.pdf" at bounding box center [578, 304] width 180 height 9
click at [512, 300] on link "📎 A06568.pdf" at bounding box center [506, 303] width 37 height 7
click at [510, 309] on link "📎 A06569.pdf" at bounding box center [506, 312] width 37 height 7
click at [517, 318] on link "📎 A06570.pdf" at bounding box center [506, 321] width 37 height 7
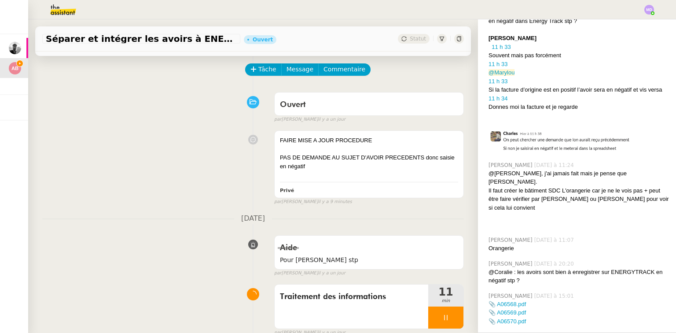
scroll to position [0, 0]
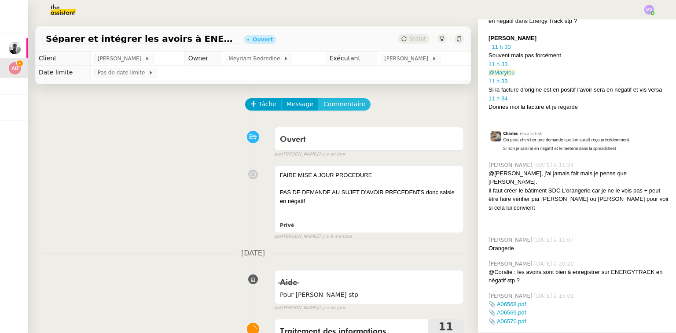
click at [341, 105] on span "Commentaire" at bounding box center [344, 104] width 42 height 10
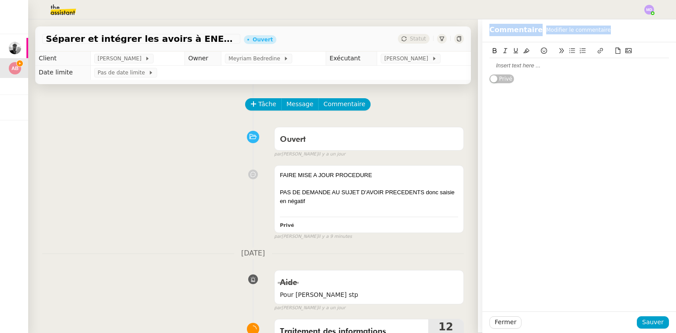
drag, startPoint x: 500, startPoint y: 63, endPoint x: 503, endPoint y: 56, distance: 8.1
click at [503, 57] on div at bounding box center [578, 60] width 179 height 28
click at [493, 62] on div at bounding box center [578, 66] width 179 height 8
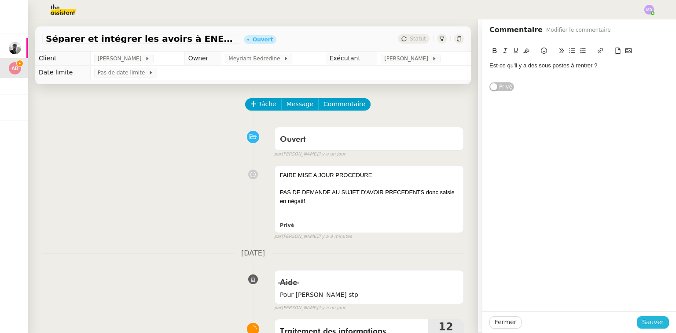
click at [644, 316] on div "Fermer Sauver" at bounding box center [579, 322] width 194 height 22
click at [646, 321] on span "Sauver" at bounding box center [653, 322] width 22 height 10
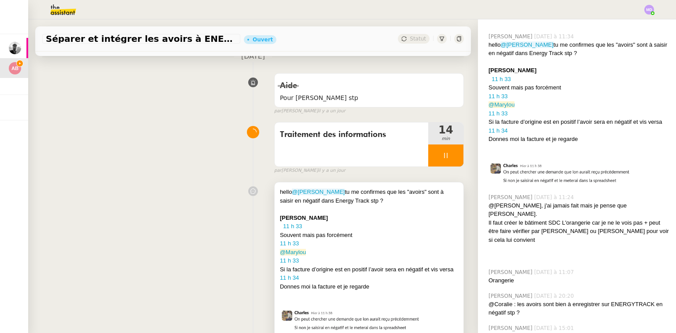
scroll to position [317, 0]
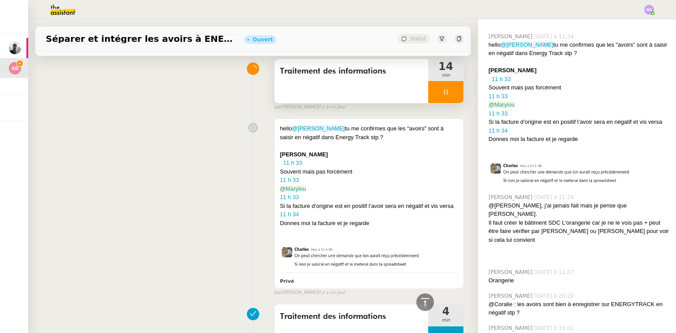
click at [449, 95] on div at bounding box center [445, 92] width 35 height 22
click at [451, 95] on icon at bounding box center [454, 91] width 7 height 7
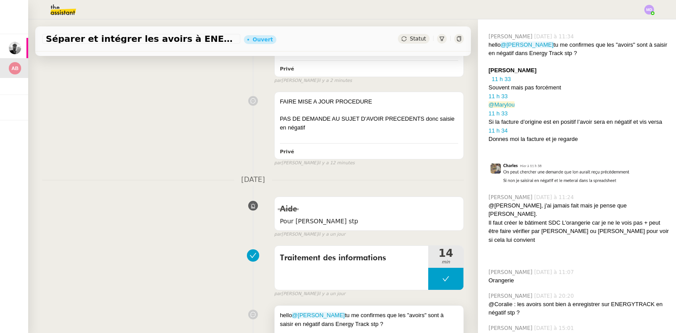
scroll to position [0, 0]
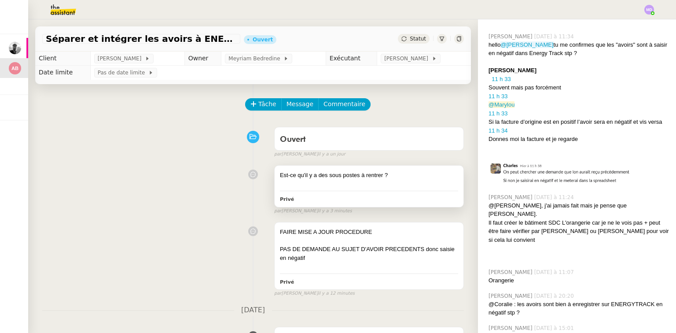
click at [350, 174] on div "Est-ce qu'il y a des sous postes à rentrer ?" at bounding box center [369, 175] width 178 height 9
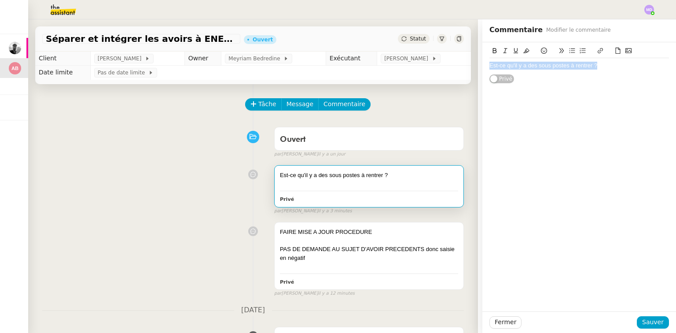
drag, startPoint x: 599, startPoint y: 64, endPoint x: 351, endPoint y: 38, distance: 248.6
click at [351, 38] on app-ticket "Séparer et intégrer les avoirs à ENERGYTRACK Ouvert Statut Client [PERSON_NAME]…" at bounding box center [351, 175] width 647 height 313
click at [645, 318] on span "Sauver" at bounding box center [653, 322] width 22 height 10
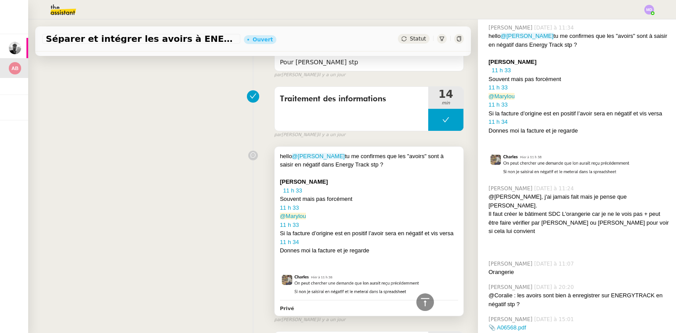
scroll to position [281, 0]
click at [384, 106] on div "Traitement des informations" at bounding box center [351, 108] width 154 height 44
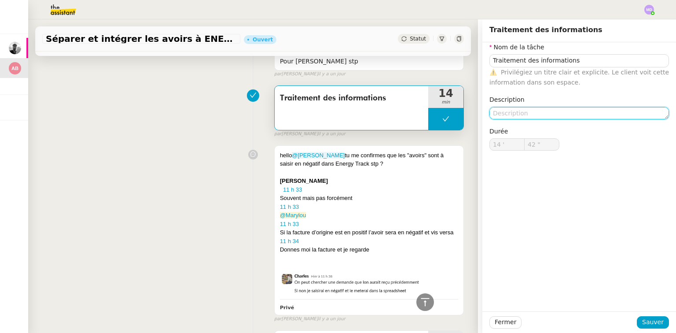
click at [537, 109] on textarea at bounding box center [578, 113] width 179 height 12
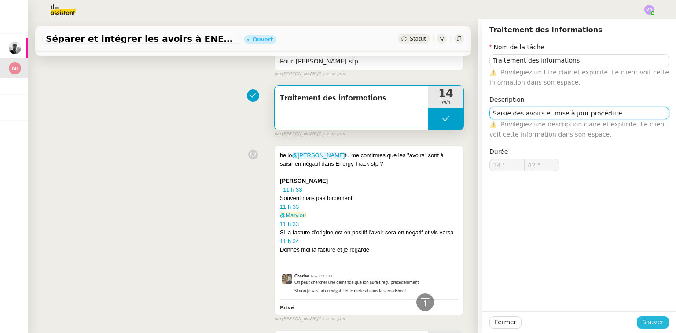
type textarea "Saisie des avoirs et mise à jour procédure"
click at [646, 320] on span "Sauver" at bounding box center [653, 322] width 22 height 10
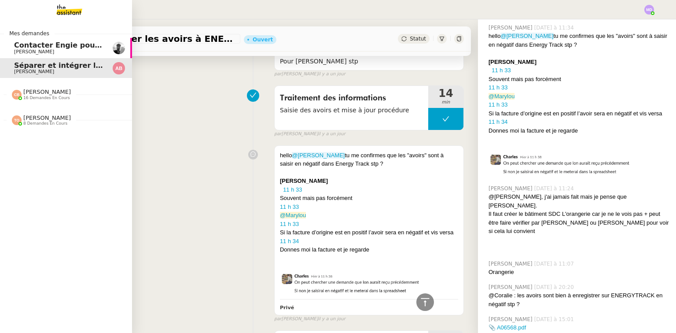
click at [33, 49] on span "[PERSON_NAME]" at bounding box center [34, 52] width 40 height 6
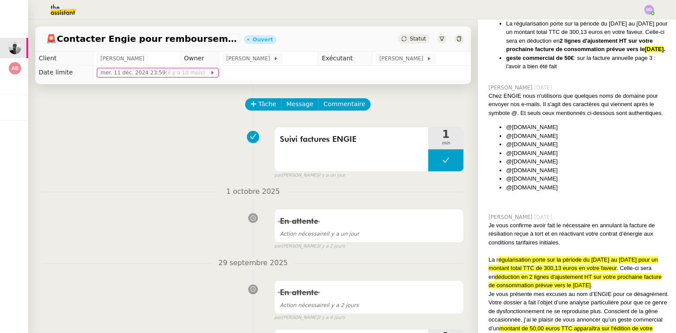
click at [415, 41] on span "Statut" at bounding box center [417, 39] width 16 height 6
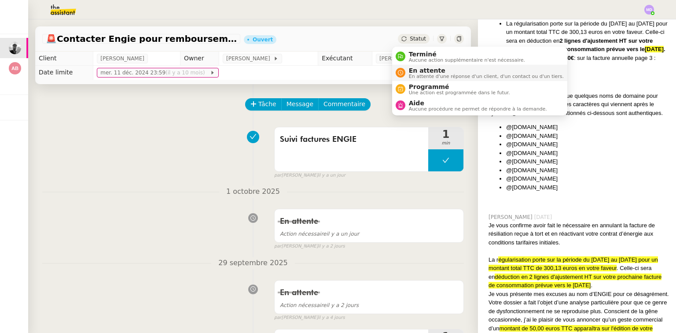
click at [416, 65] on li "En attente En attente d'une réponse d'un client, d'un contact ou d'un tiers." at bounding box center [479, 73] width 175 height 16
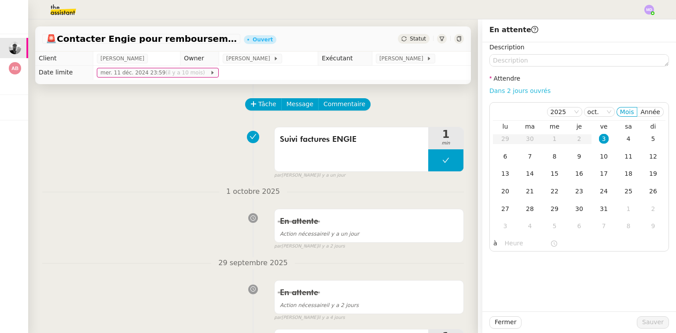
click at [501, 88] on link "Dans 2 jours ouvrés" at bounding box center [519, 90] width 61 height 7
type input "07:00"
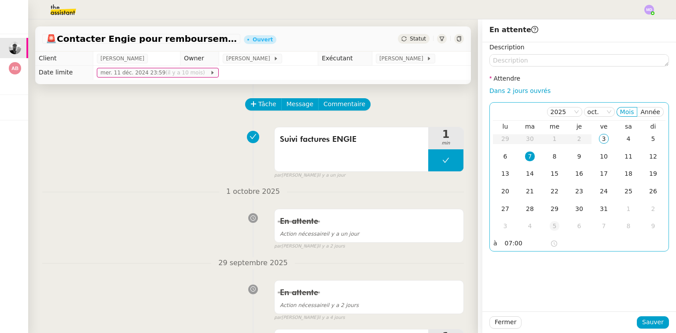
drag, startPoint x: 505, startPoint y: 158, endPoint x: 547, endPoint y: 217, distance: 72.2
click at [506, 158] on td "6" at bounding box center [505, 157] width 25 height 18
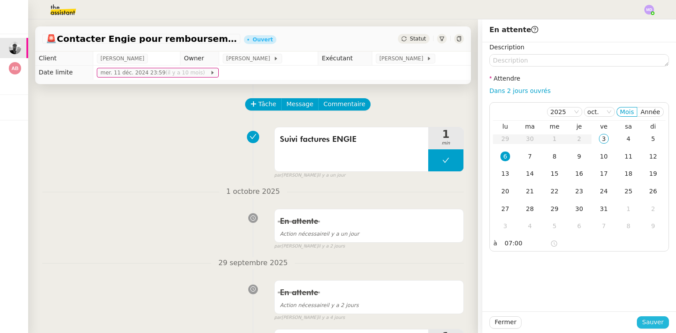
click at [645, 322] on span "Sauver" at bounding box center [653, 322] width 22 height 10
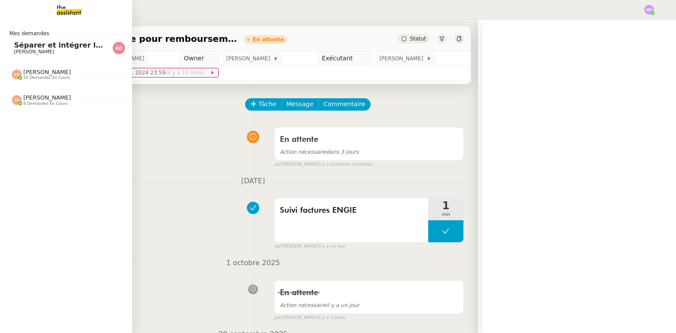
click at [23, 56] on link "Séparer et intégrer les avoirs à ENERGYTRACK [PERSON_NAME]" at bounding box center [66, 48] width 132 height 20
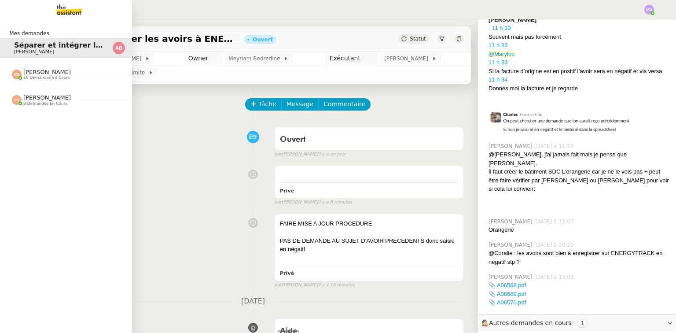
scroll to position [246, 0]
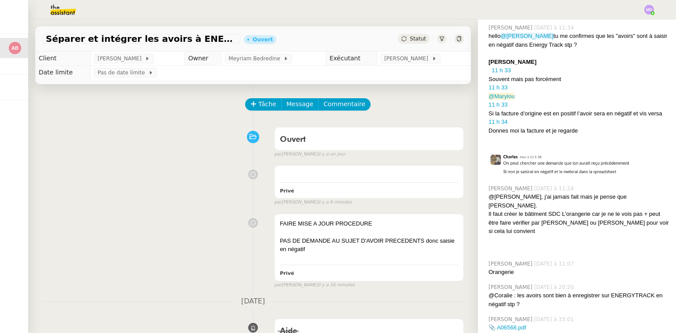
click at [419, 117] on body "Mes demandes Séparer et intégrer les avoirs à ENERGYTRACK [PERSON_NAME] [PERSON…" at bounding box center [338, 166] width 676 height 333
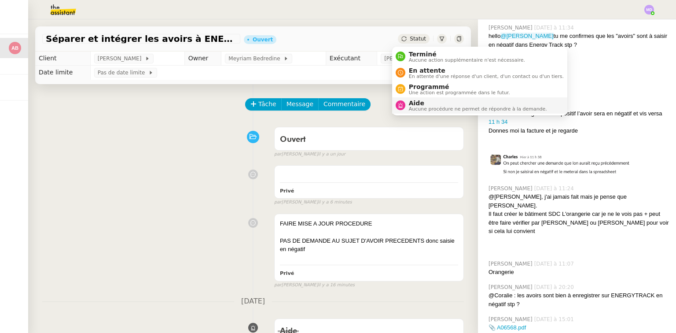
click at [412, 98] on li "Aide Aucune procédure ne permet de répondre à la demande." at bounding box center [479, 105] width 175 height 16
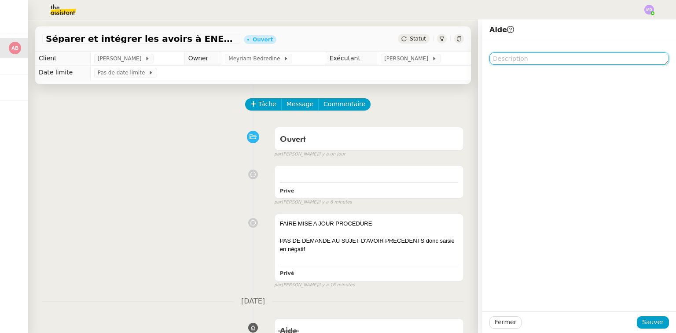
click at [501, 56] on textarea at bounding box center [578, 58] width 179 height 12
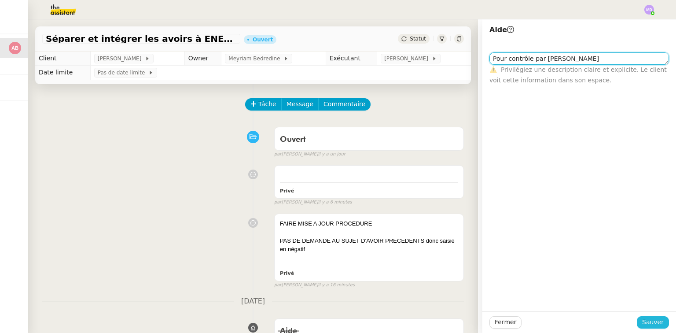
type textarea "Pour contrôle par [PERSON_NAME]"
click at [642, 322] on span "Sauver" at bounding box center [653, 322] width 22 height 10
